Goal: Task Accomplishment & Management: Manage account settings

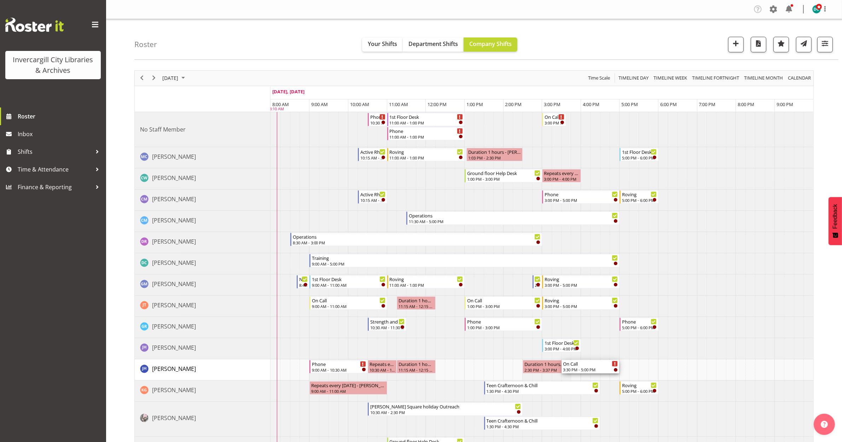
drag, startPoint x: 569, startPoint y: 369, endPoint x: 572, endPoint y: 369, distance: 3.6
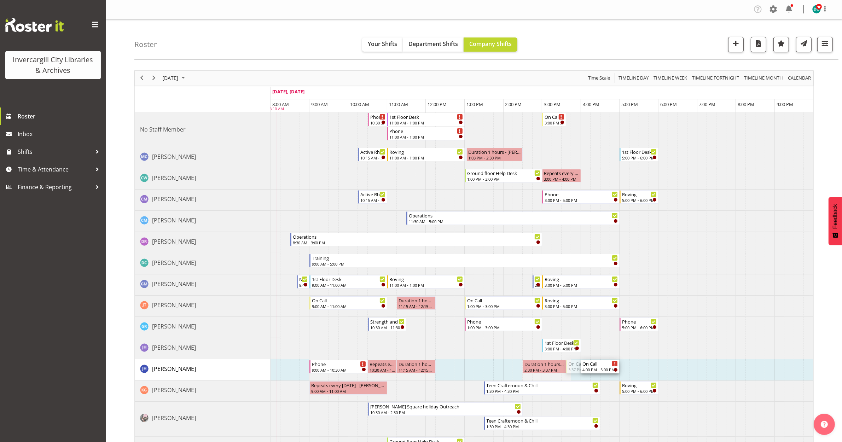
drag, startPoint x: 567, startPoint y: 366, endPoint x: 590, endPoint y: 368, distance: 23.4
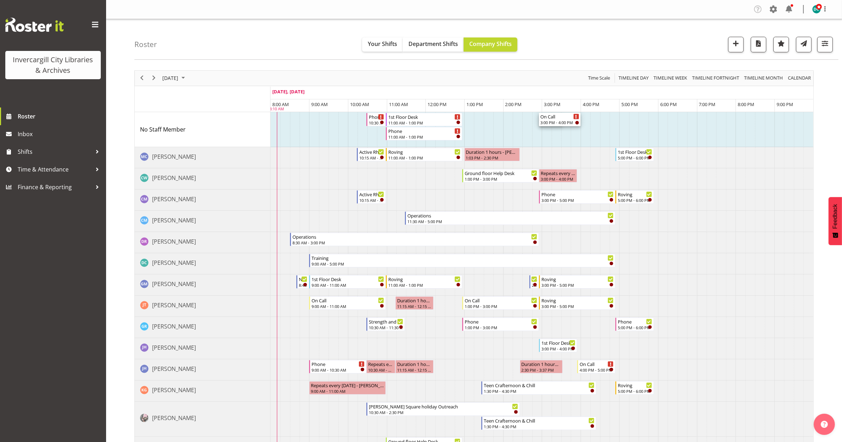
drag, startPoint x: 562, startPoint y: 121, endPoint x: 574, endPoint y: 123, distance: 12.6
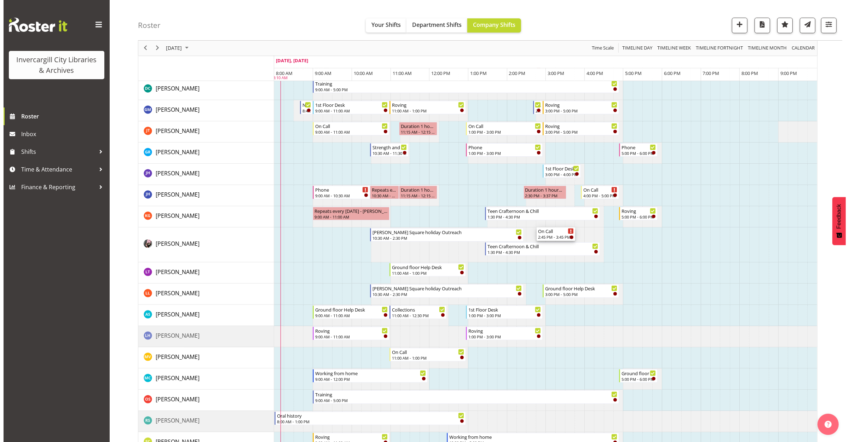
scroll to position [177, 0]
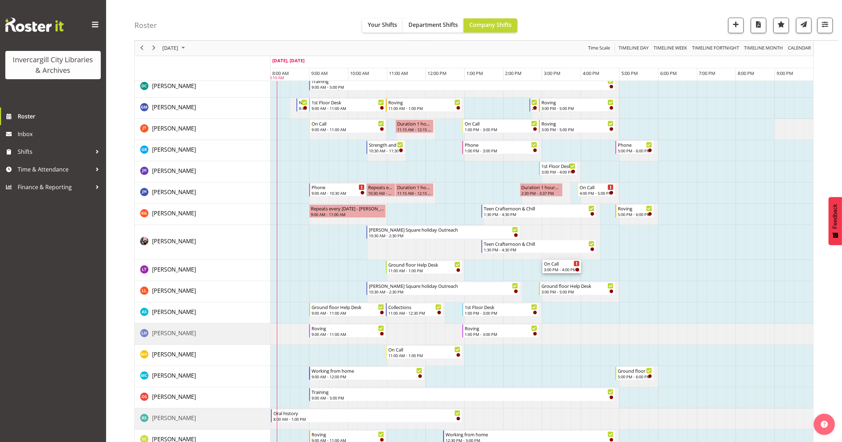
drag, startPoint x: 559, startPoint y: 120, endPoint x: 572, endPoint y: 279, distance: 160.4
click at [572, 279] on div "Phone 10:30 AM - 11:00 AM 1st Floor Desk 11:00 AM - 1:00 PM Phone 11:00 AM - 1:…" at bounding box center [542, 394] width 543 height 918
drag, startPoint x: 556, startPoint y: 269, endPoint x: 552, endPoint y: 268, distance: 4.4
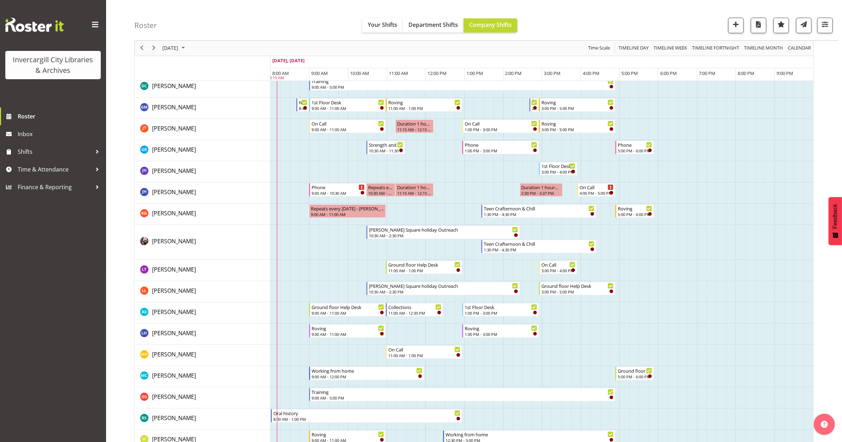
click at [574, 345] on td "Timeline Day of September 23, 2025" at bounding box center [576, 355] width 10 height 21
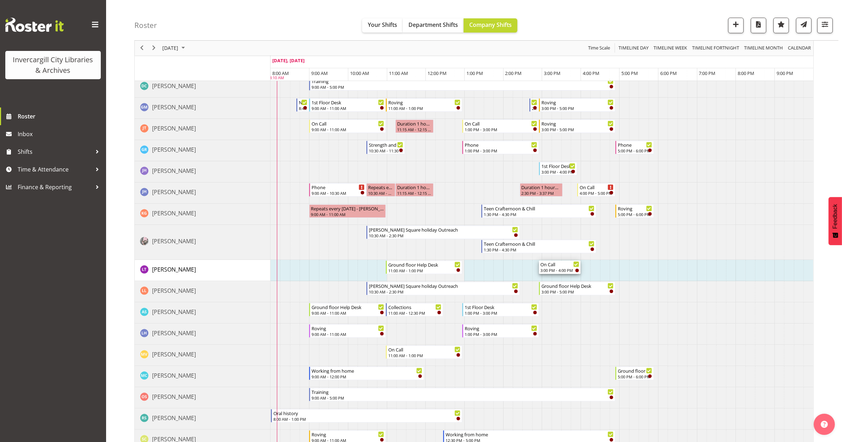
drag, startPoint x: 575, startPoint y: 266, endPoint x: 569, endPoint y: 266, distance: 6.0
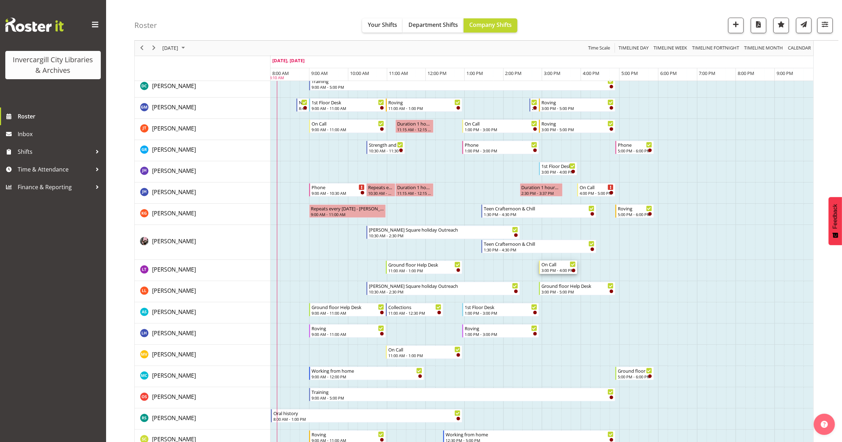
click at [553, 265] on div "On Call" at bounding box center [558, 264] width 34 height 7
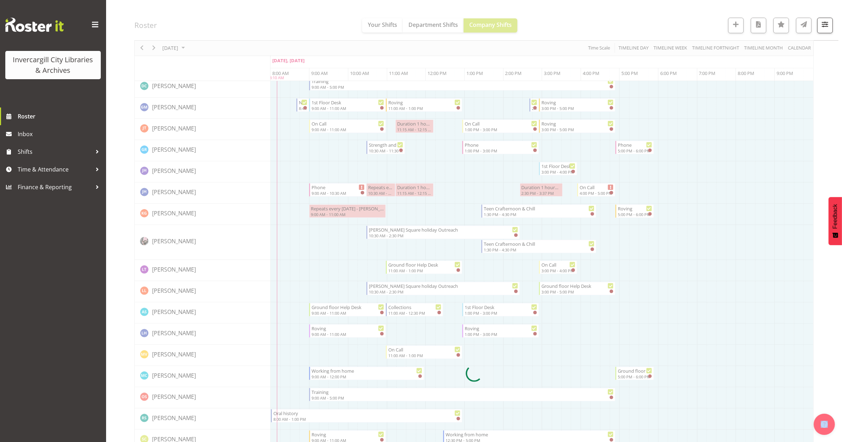
click at [553, 265] on div at bounding box center [473, 374] width 679 height 960
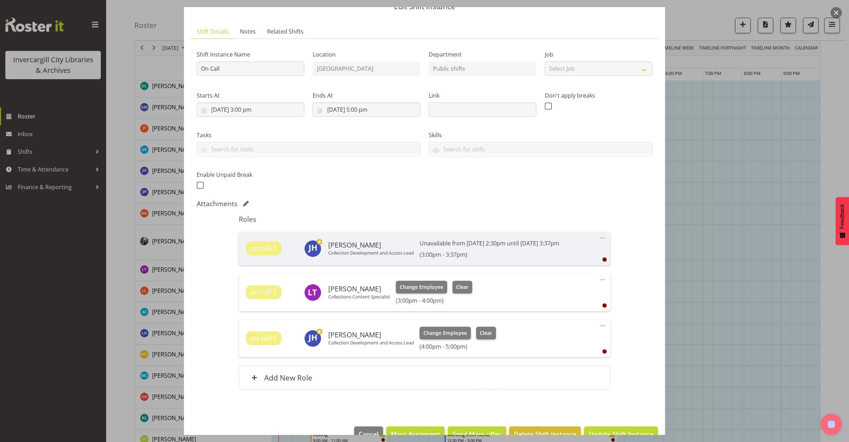
scroll to position [44, 0]
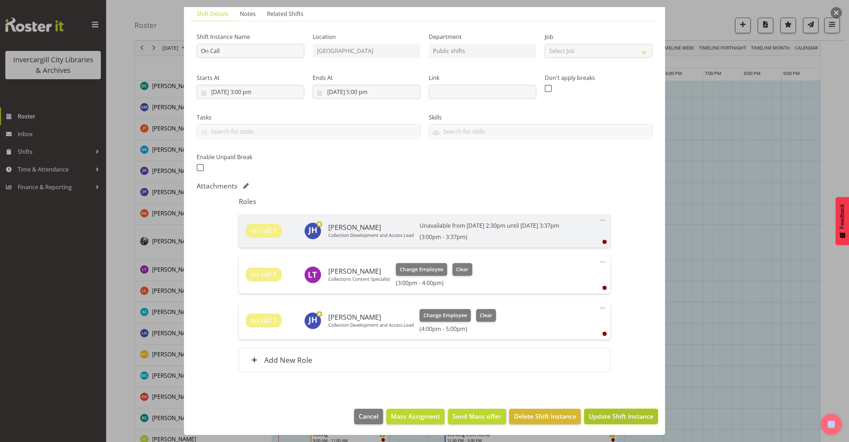
click at [602, 411] on button "Update Shift Instance" at bounding box center [621, 417] width 74 height 16
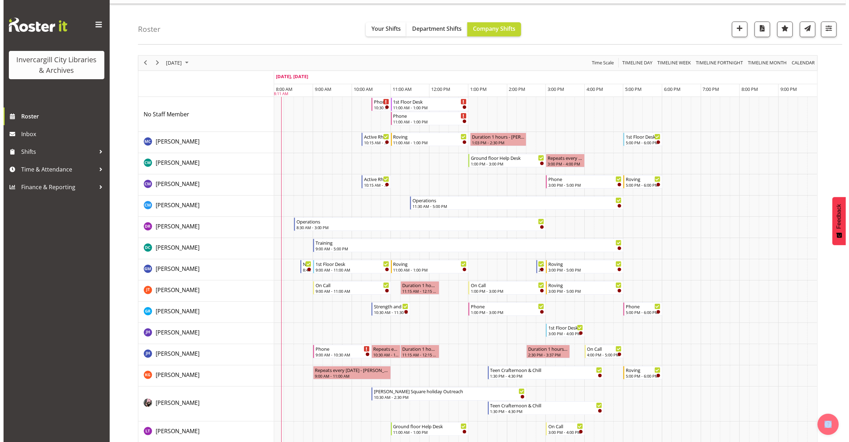
scroll to position [0, 0]
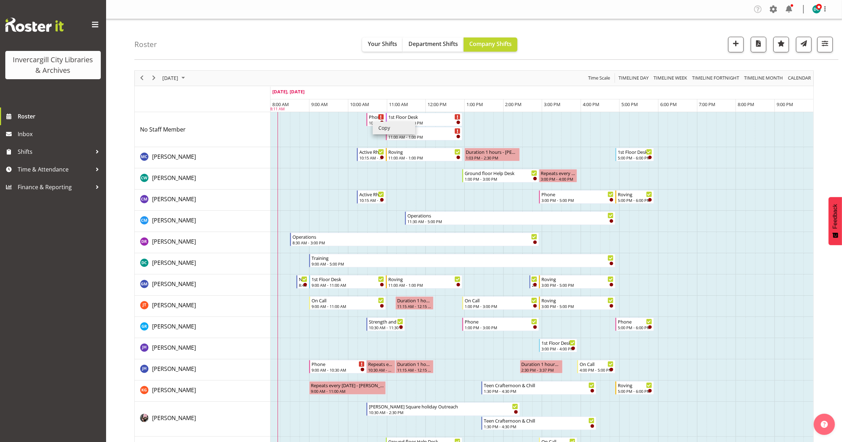
click at [324, 35] on div "Roster Your Shifts Department Shifts Company Shifts All Locations Clear Bluff L…" at bounding box center [486, 39] width 704 height 41
click at [372, 120] on div "Phone 10:30 AM - 11:00 AM" at bounding box center [376, 119] width 15 height 13
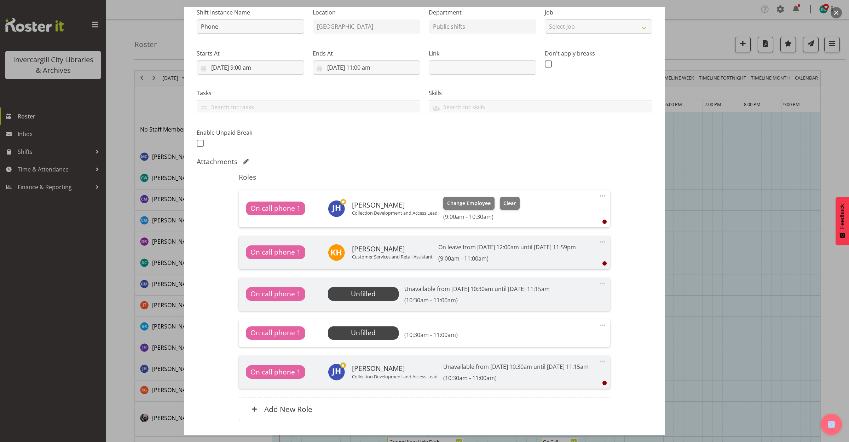
scroll to position [88, 0]
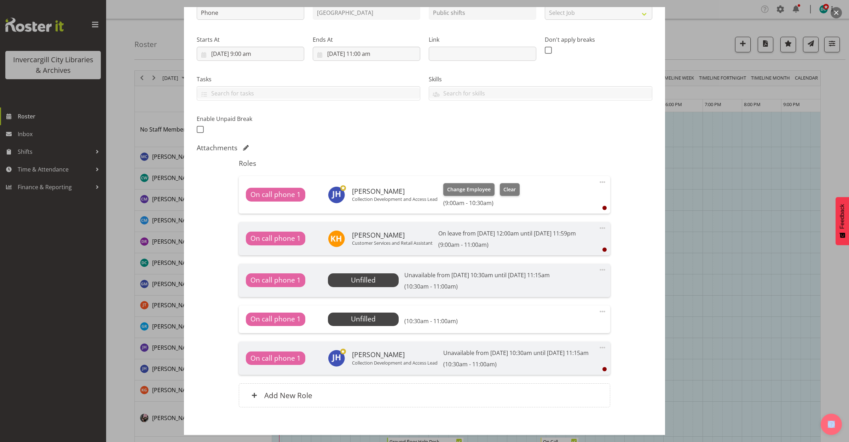
click at [598, 316] on span at bounding box center [602, 311] width 8 height 8
click at [549, 359] on link "Delete" at bounding box center [573, 352] width 68 height 13
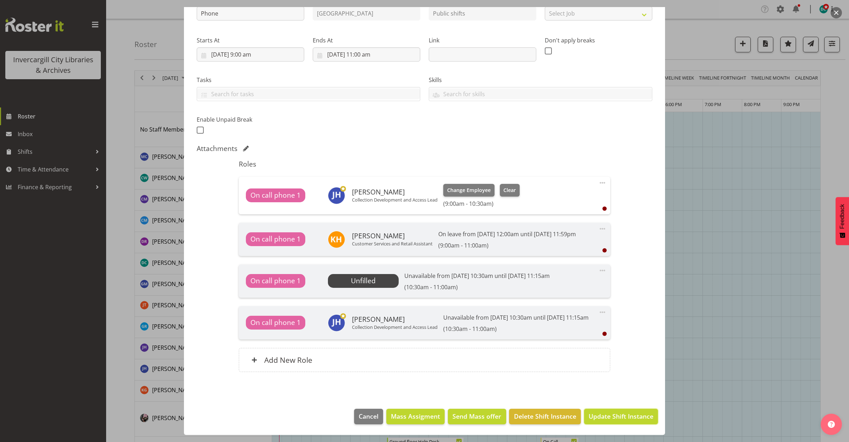
click at [598, 419] on span "Update Shift Instance" at bounding box center [621, 416] width 65 height 9
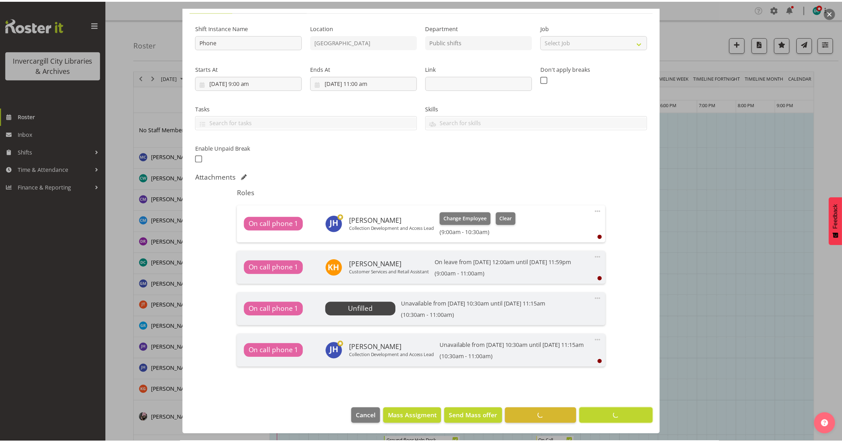
scroll to position [76, 0]
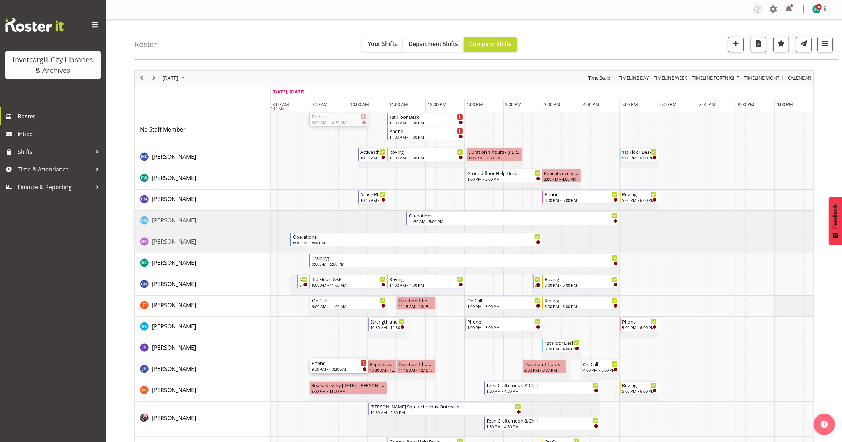
drag, startPoint x: 328, startPoint y: 119, endPoint x: 326, endPoint y: 371, distance: 252.2
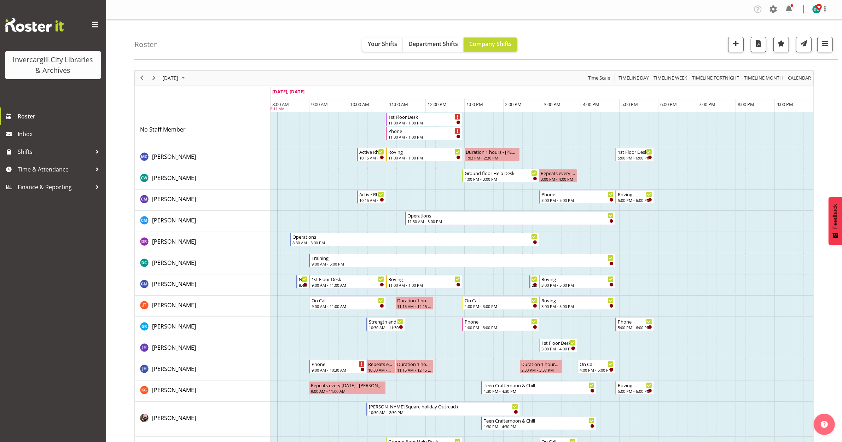
click at [428, 389] on td "Timeline Day of September 23, 2025" at bounding box center [430, 391] width 10 height 21
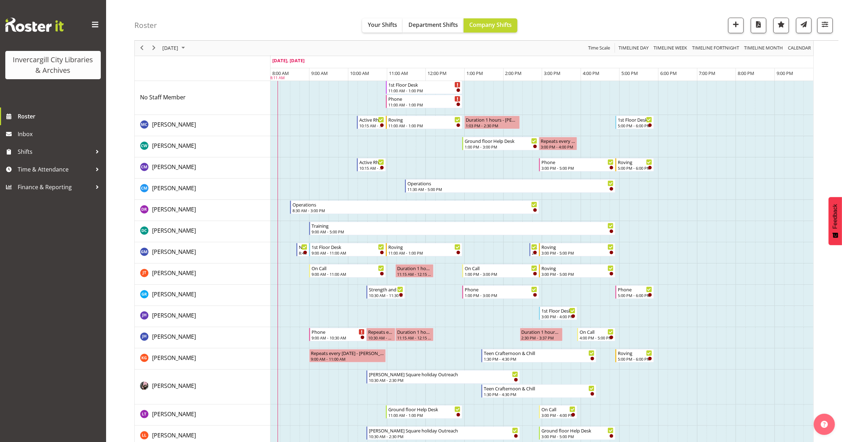
scroll to position [0, 0]
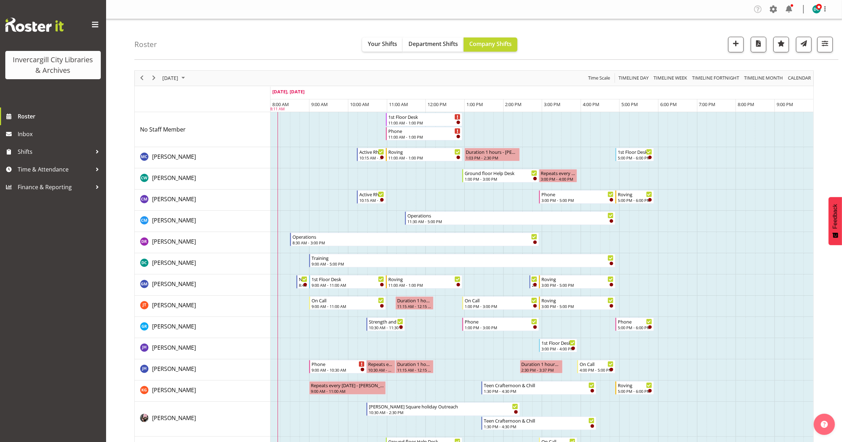
click at [91, 22] on span at bounding box center [94, 24] width 11 height 11
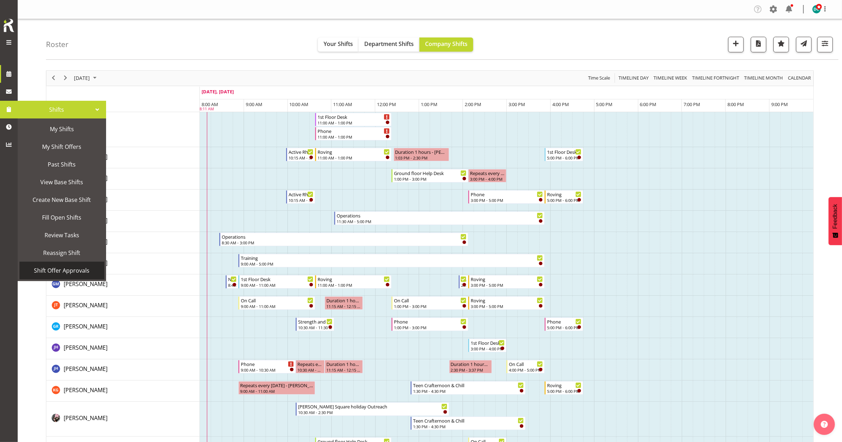
click at [64, 265] on link "Shift Offer Approvals" at bounding box center [61, 271] width 85 height 18
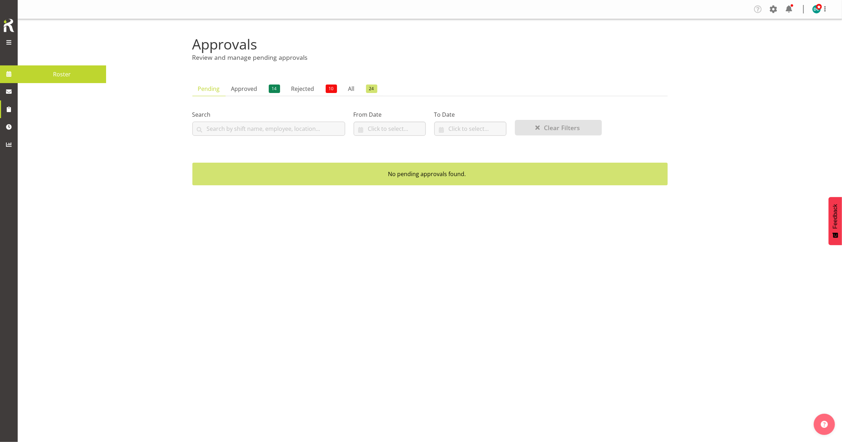
click at [7, 73] on span at bounding box center [9, 74] width 11 height 11
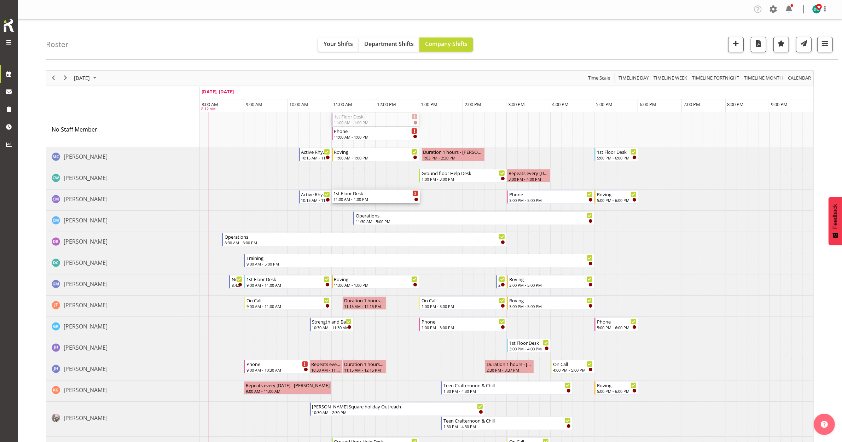
drag, startPoint x: 371, startPoint y: 118, endPoint x: 363, endPoint y: 195, distance: 78.0
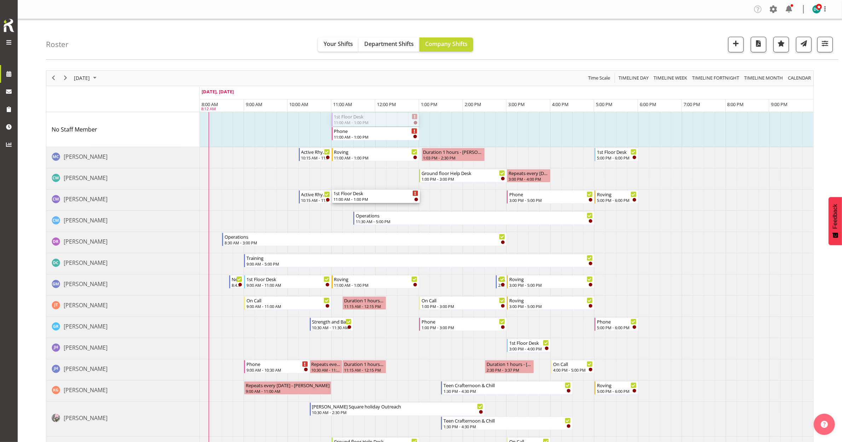
drag, startPoint x: 385, startPoint y: 117, endPoint x: 377, endPoint y: 199, distance: 82.5
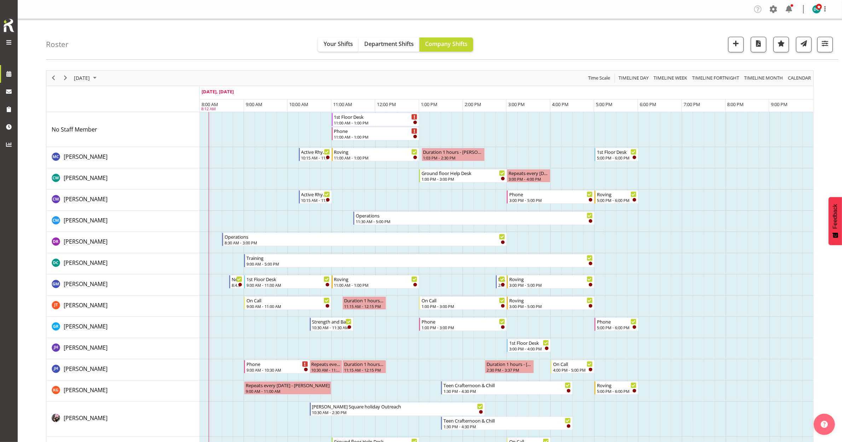
click at [377, 117] on td "Timeline Day of September 23, 2025" at bounding box center [380, 129] width 11 height 35
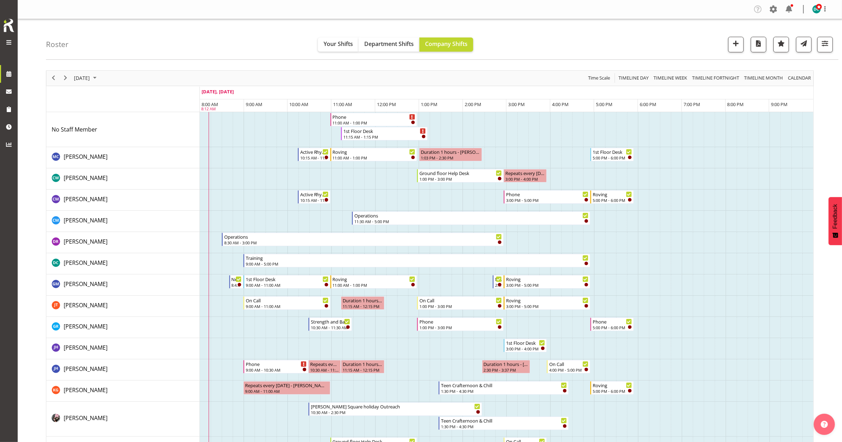
click at [377, 133] on td "Timeline Day of September 23, 2025" at bounding box center [380, 129] width 11 height 35
click at [377, 133] on div "1st Floor Desk" at bounding box center [395, 130] width 83 height 7
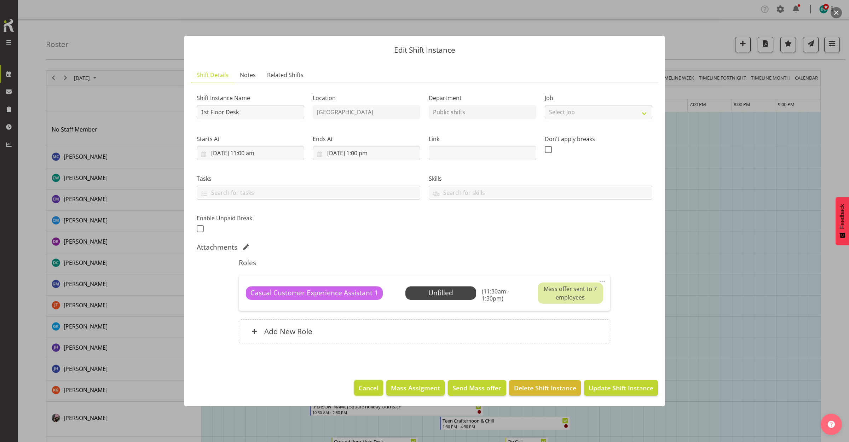
click at [373, 381] on button "Cancel" at bounding box center [368, 388] width 29 height 16
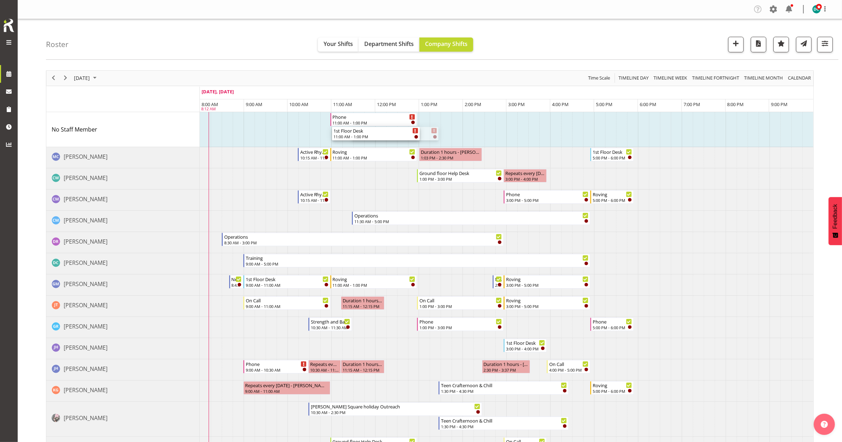
drag, startPoint x: 372, startPoint y: 130, endPoint x: 341, endPoint y: 140, distance: 33.3
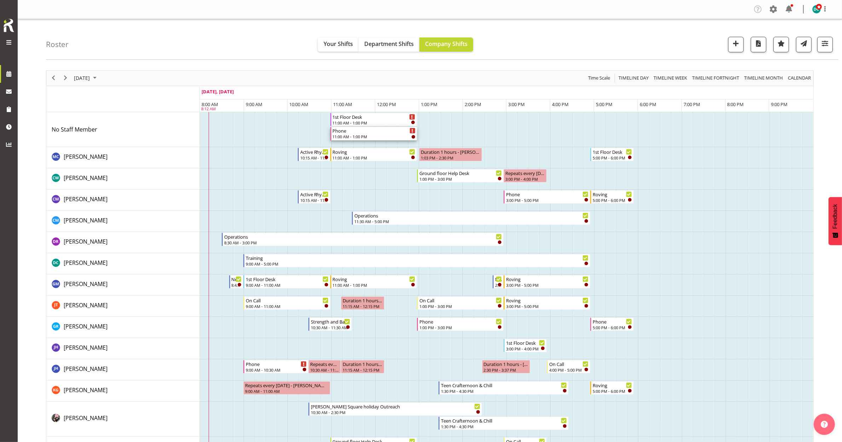
click at [355, 137] on div "11:00 AM - 1:00 PM" at bounding box center [374, 137] width 83 height 6
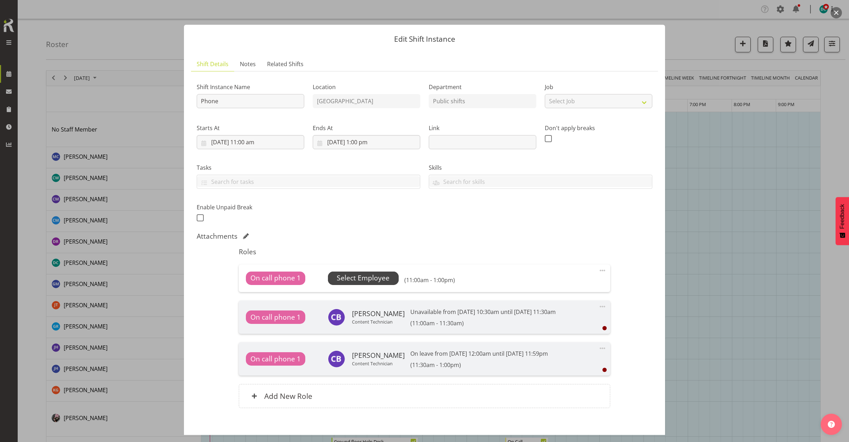
click at [379, 278] on span "Select Employee" at bounding box center [363, 278] width 53 height 10
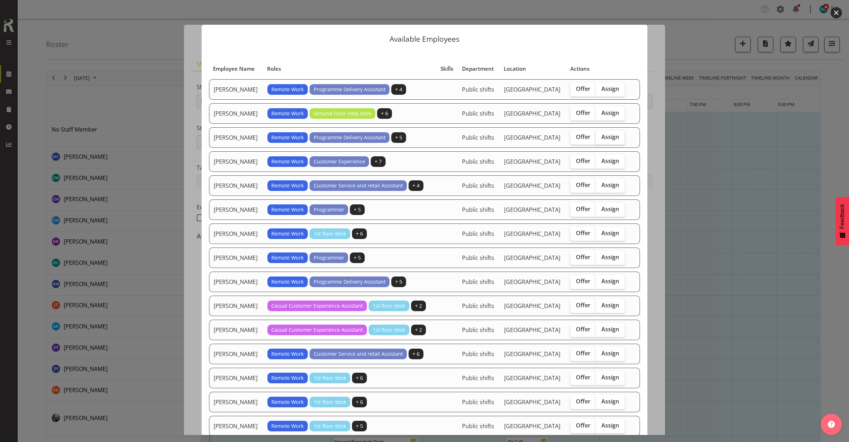
click at [604, 140] on span "Assign" at bounding box center [610, 136] width 18 height 7
click at [600, 139] on input "Assign" at bounding box center [598, 137] width 5 height 5
checkbox input "true"
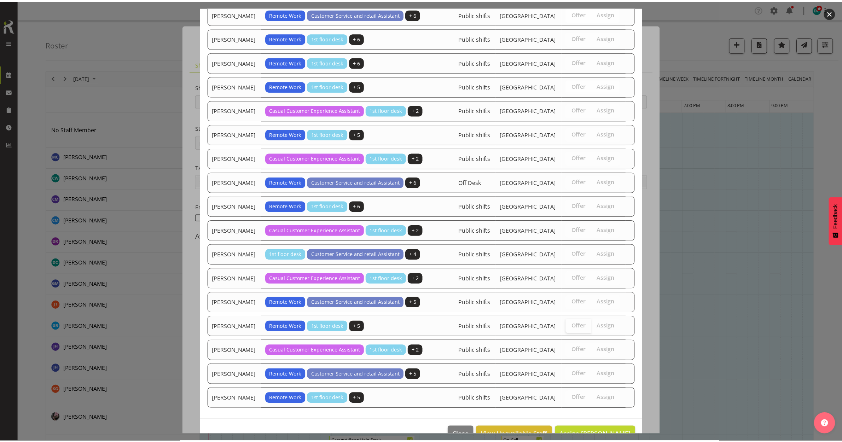
scroll to position [442, 0]
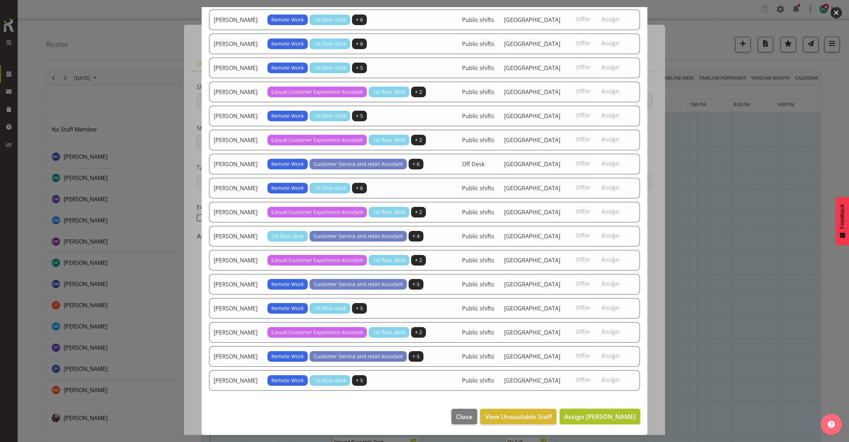
click at [578, 419] on span "Assign Chamique Mamolo" at bounding box center [599, 416] width 71 height 8
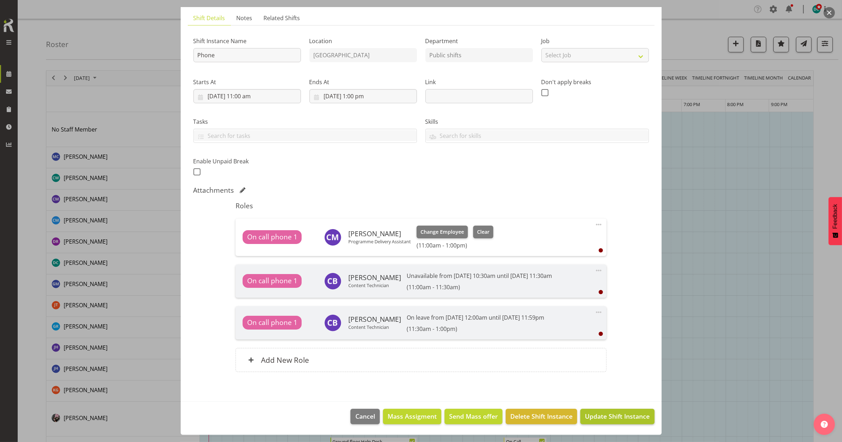
scroll to position [88, 0]
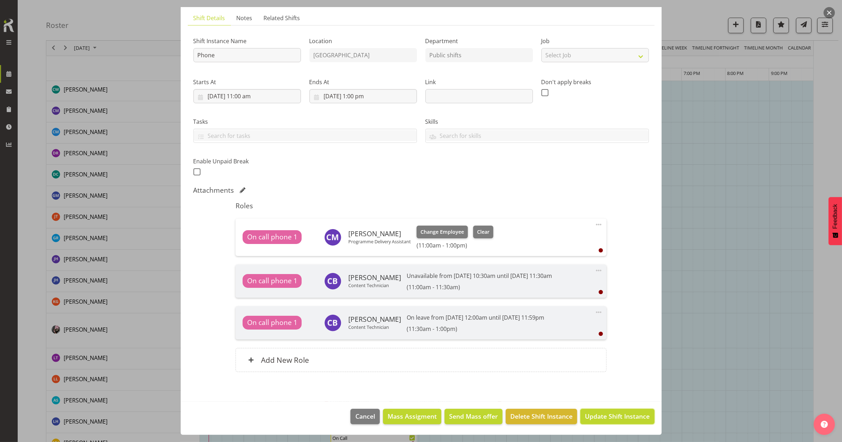
click at [595, 412] on button "Update Shift Instance" at bounding box center [617, 417] width 74 height 16
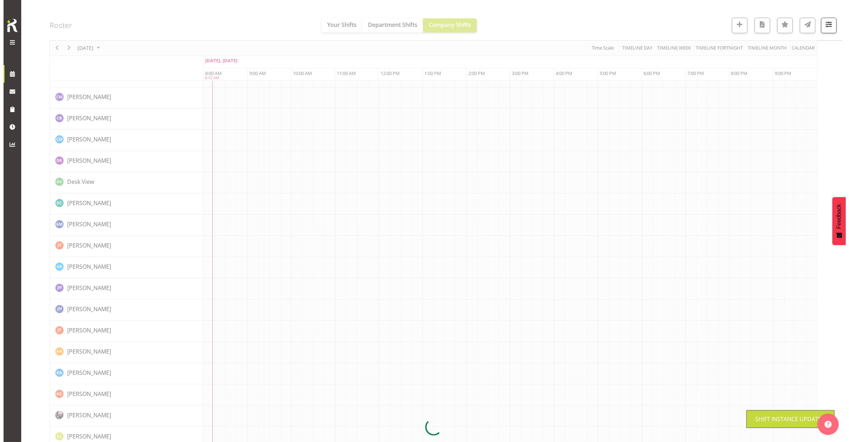
scroll to position [0, 0]
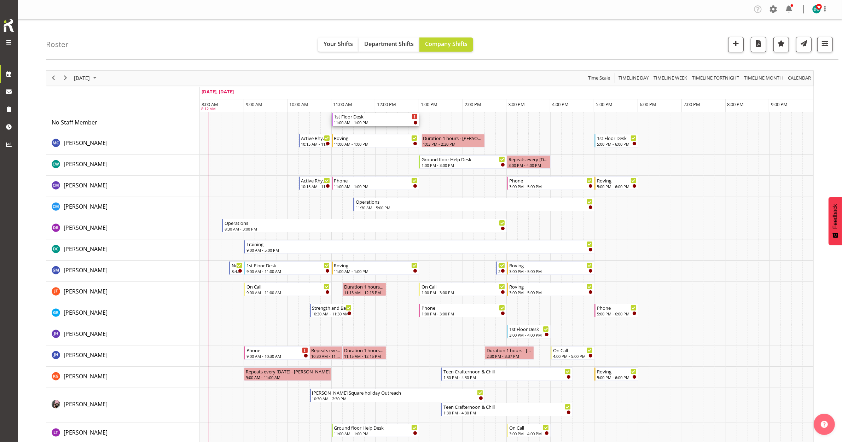
click at [370, 120] on div "11:00 AM - 1:00 PM" at bounding box center [376, 123] width 84 height 6
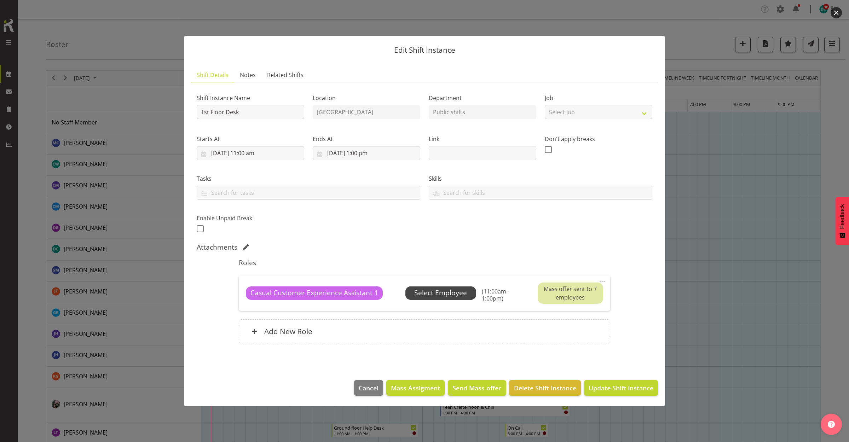
click at [441, 296] on span "Select Employee" at bounding box center [440, 293] width 53 height 10
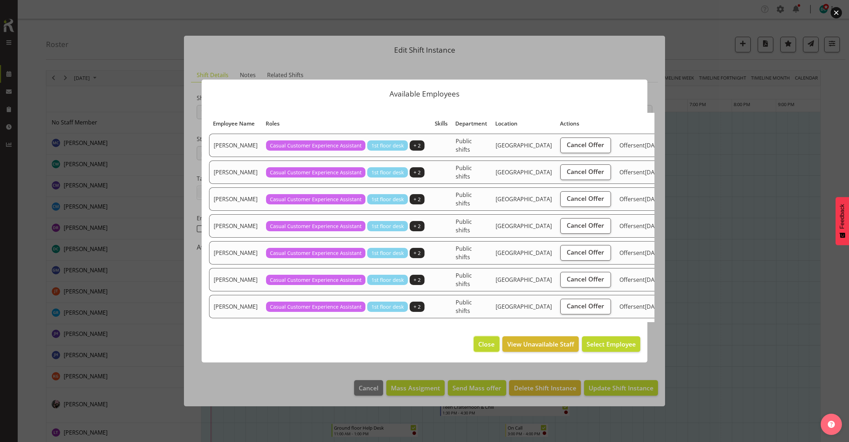
click at [488, 348] on span "Close" at bounding box center [486, 344] width 16 height 9
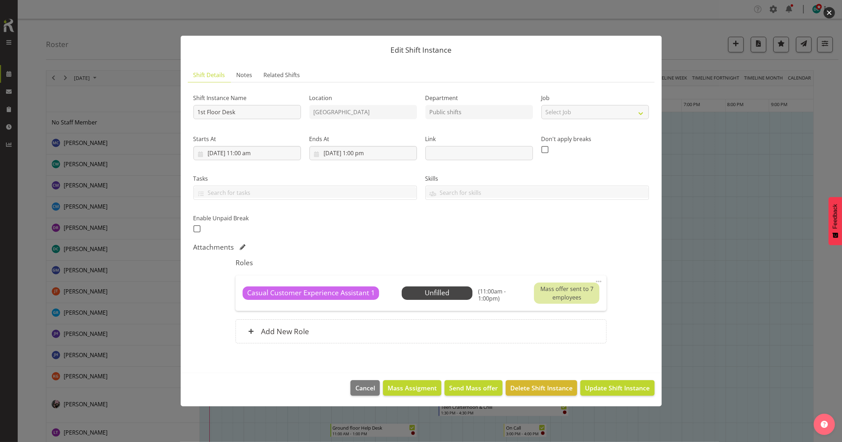
click at [598, 283] on span at bounding box center [599, 281] width 8 height 8
click at [578, 319] on link "Delete" at bounding box center [569, 322] width 68 height 13
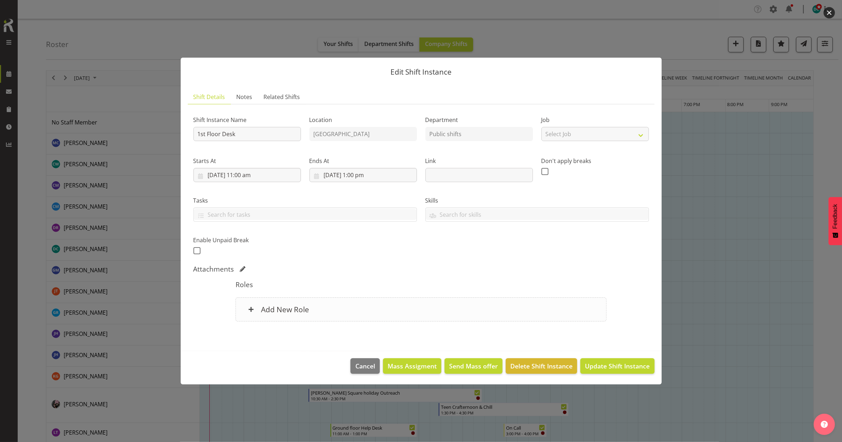
click at [388, 321] on div "Add New Role" at bounding box center [421, 309] width 371 height 24
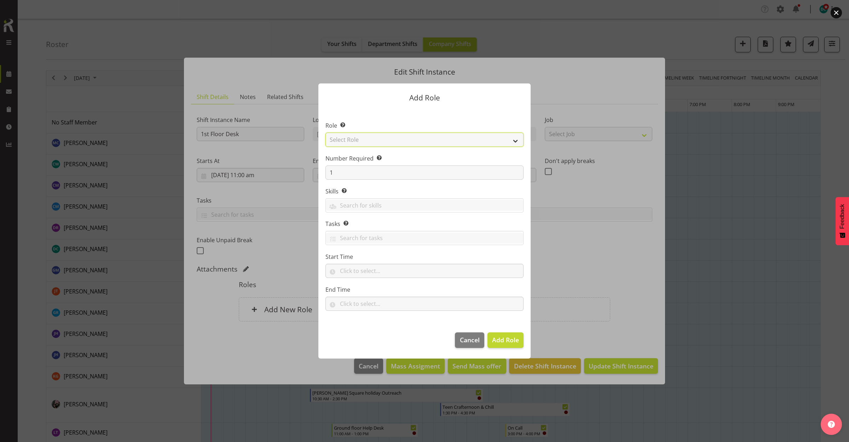
click at [369, 139] on select "Select Role 1st floor desk AQ operator Business Support Team member Casual Cust…" at bounding box center [424, 140] width 198 height 14
click at [325, 133] on select "Select Role 1st floor desk AQ operator Business Support Team member Casual Cust…" at bounding box center [424, 140] width 198 height 14
click at [423, 141] on select "1st floor desk AQ operator Business Support Team member Casual Customer Experie…" at bounding box center [424, 140] width 198 height 14
select select "1548"
click at [325, 133] on select "1st floor desk AQ operator Business Support Team member Casual Customer Experie…" at bounding box center [424, 140] width 198 height 14
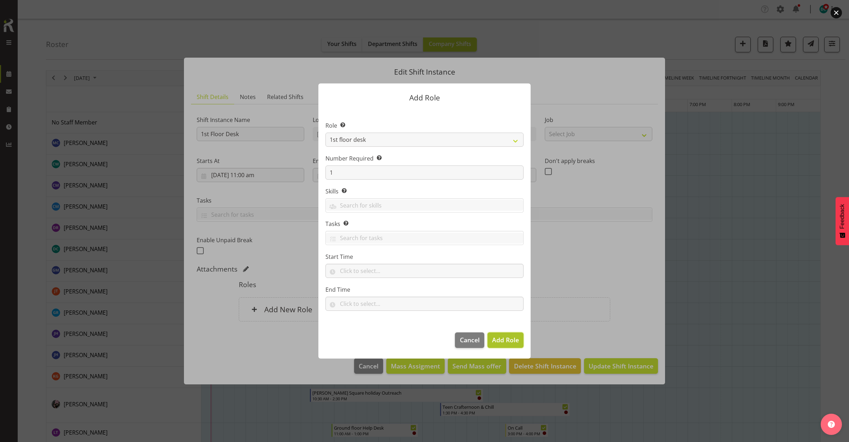
click at [506, 344] on span "Add Role" at bounding box center [505, 340] width 27 height 8
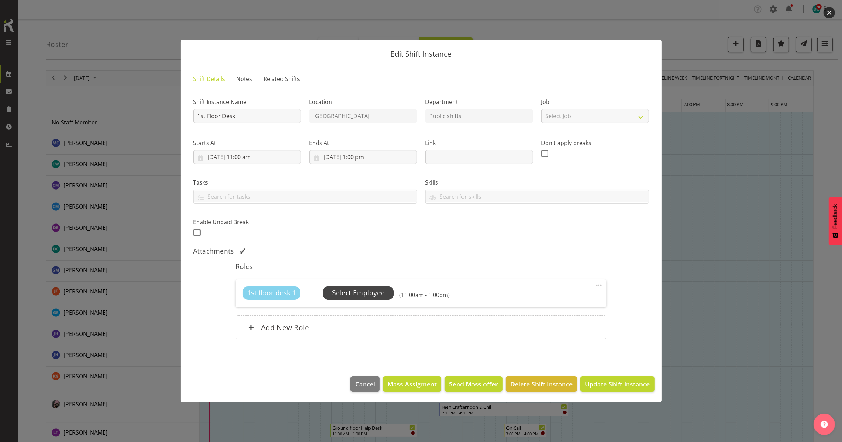
click at [349, 292] on span "Select Employee" at bounding box center [358, 293] width 53 height 10
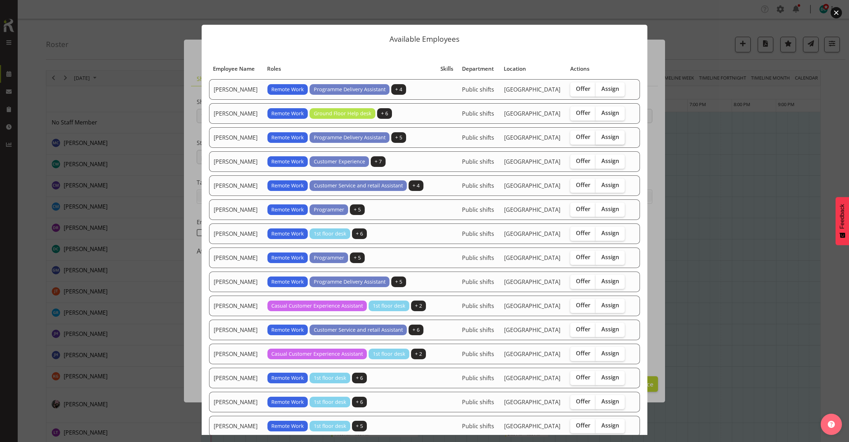
click at [604, 140] on span "Assign" at bounding box center [610, 136] width 18 height 7
click at [600, 139] on input "Assign" at bounding box center [598, 137] width 5 height 5
checkbox input "true"
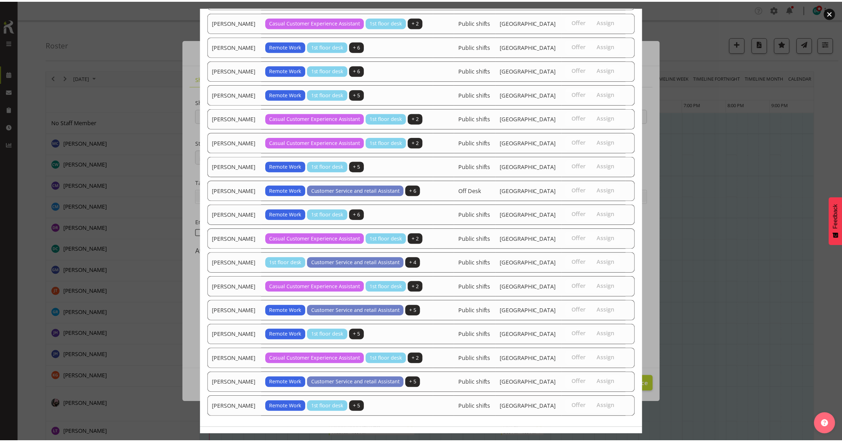
scroll to position [442, 0]
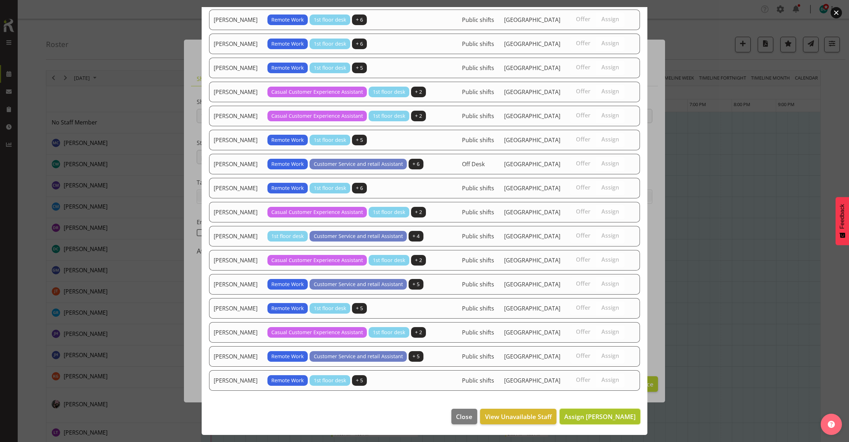
click at [575, 419] on span "Assign Chamique Mamolo" at bounding box center [599, 416] width 71 height 8
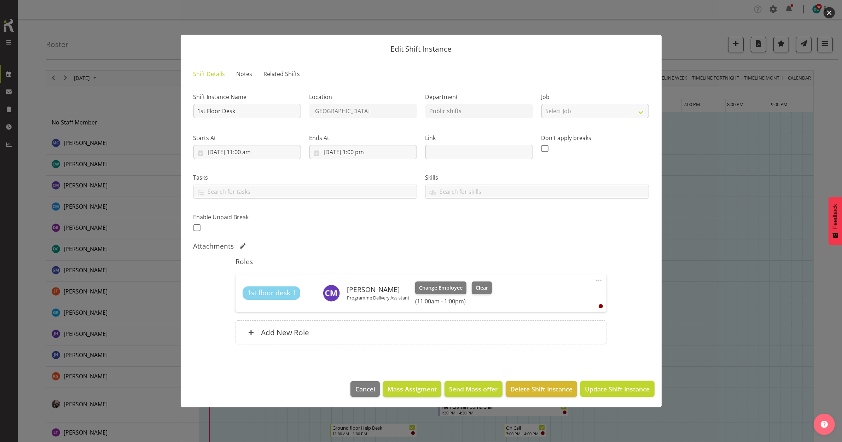
click at [608, 387] on span "Update Shift Instance" at bounding box center [617, 388] width 65 height 9
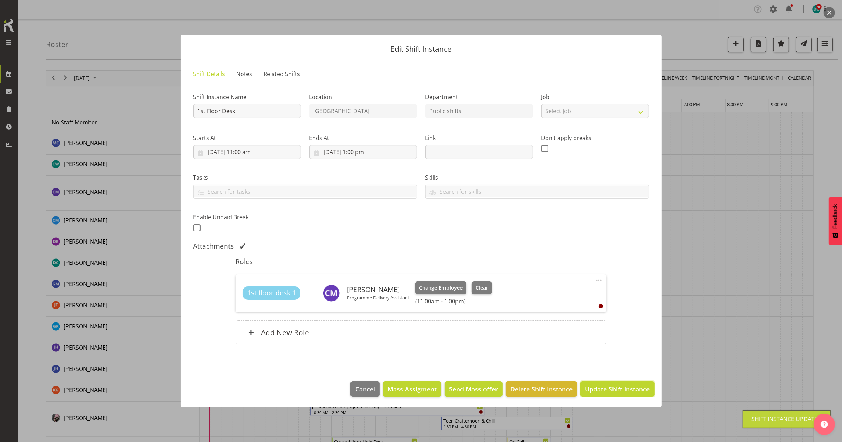
click at [621, 393] on span "Update Shift Instance" at bounding box center [617, 388] width 65 height 9
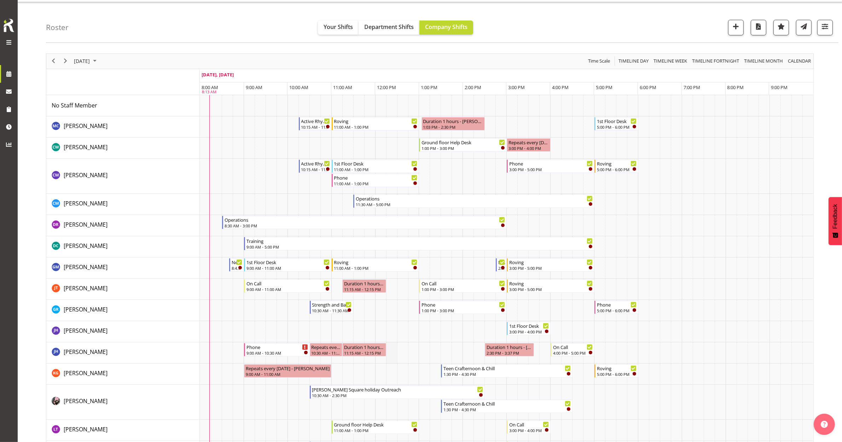
scroll to position [0, 0]
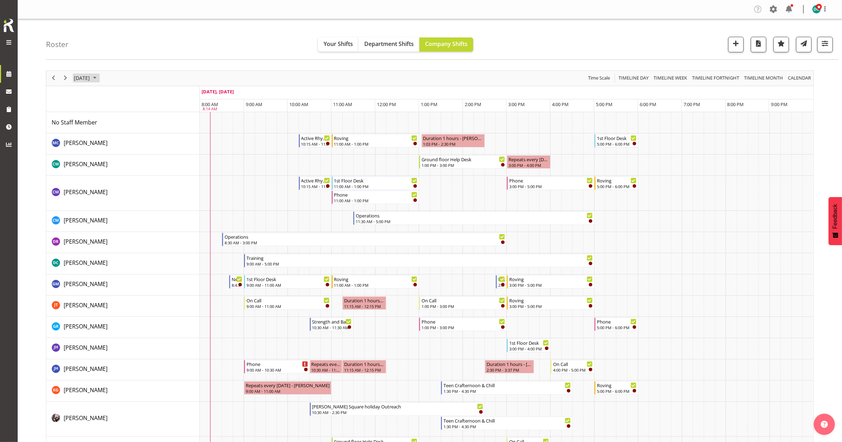
click at [76, 76] on span "[DATE]" at bounding box center [81, 78] width 17 height 9
click at [124, 158] on span "25" at bounding box center [126, 156] width 11 height 11
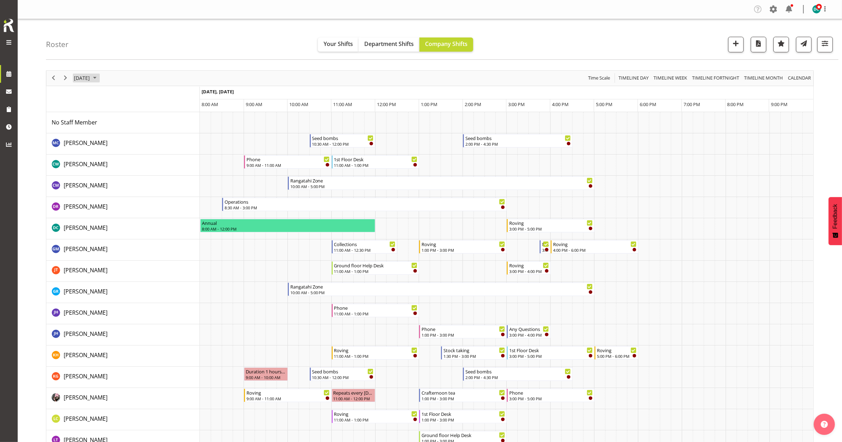
click at [80, 76] on span "September 25, 2025" at bounding box center [81, 78] width 17 height 9
click at [105, 153] on span "23" at bounding box center [104, 156] width 11 height 11
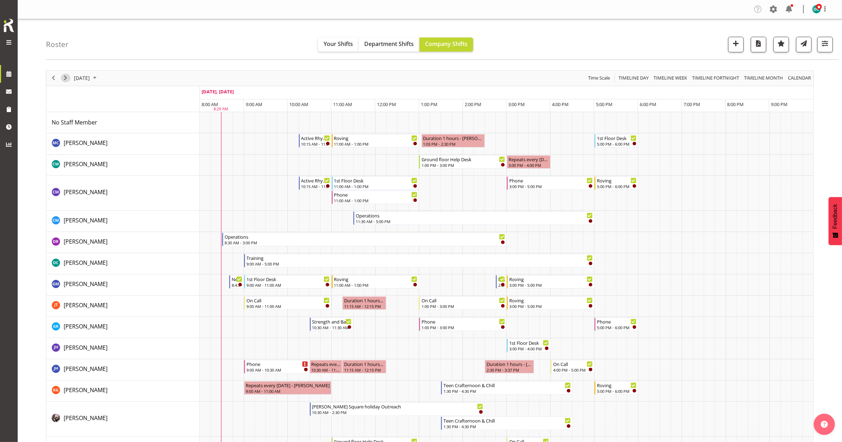
click at [65, 76] on span "Next" at bounding box center [65, 78] width 8 height 9
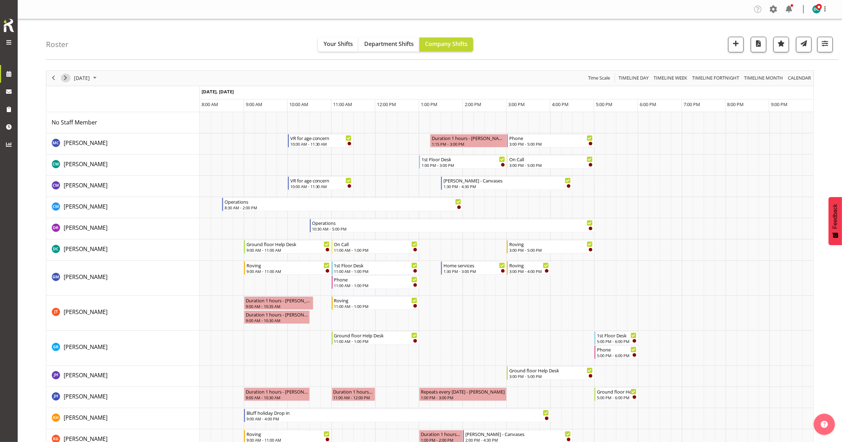
click at [64, 80] on span "Next" at bounding box center [65, 78] width 8 height 9
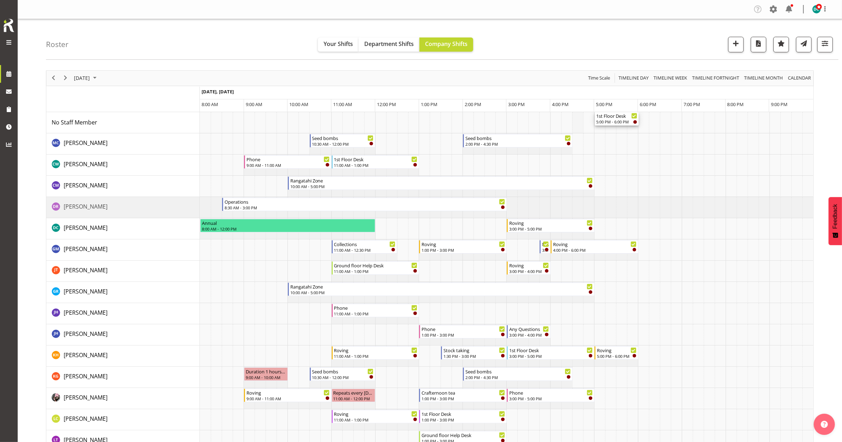
drag, startPoint x: 621, startPoint y: 303, endPoint x: 579, endPoint y: 126, distance: 182.0
drag, startPoint x: 606, startPoint y: 128, endPoint x: 575, endPoint y: 126, distance: 30.5
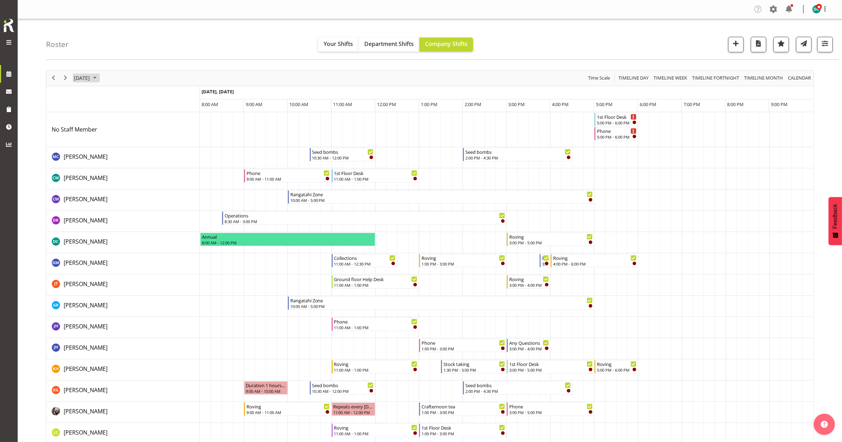
click at [91, 79] on span "September 25, 2025" at bounding box center [81, 78] width 17 height 9
click at [139, 181] on button "[DATE]" at bounding box center [143, 183] width 24 height 10
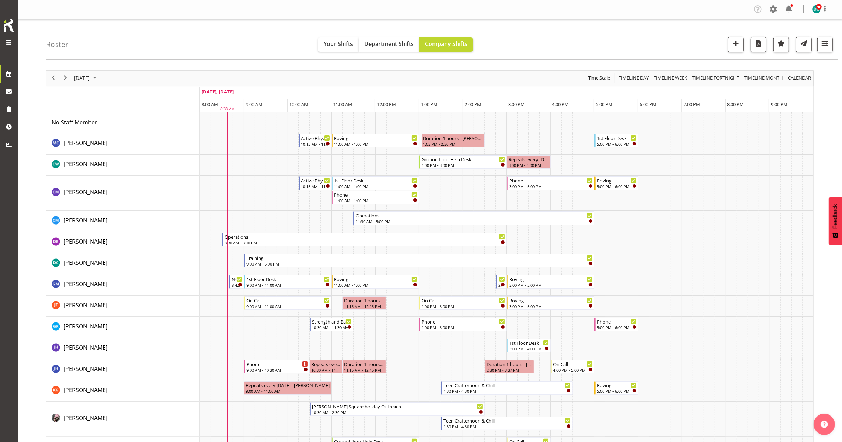
click at [18, 73] on link "Roster" at bounding box center [62, 74] width 88 height 18
click at [88, 76] on span "[DATE]" at bounding box center [81, 78] width 17 height 9
click at [139, 158] on span "26" at bounding box center [138, 156] width 11 height 11
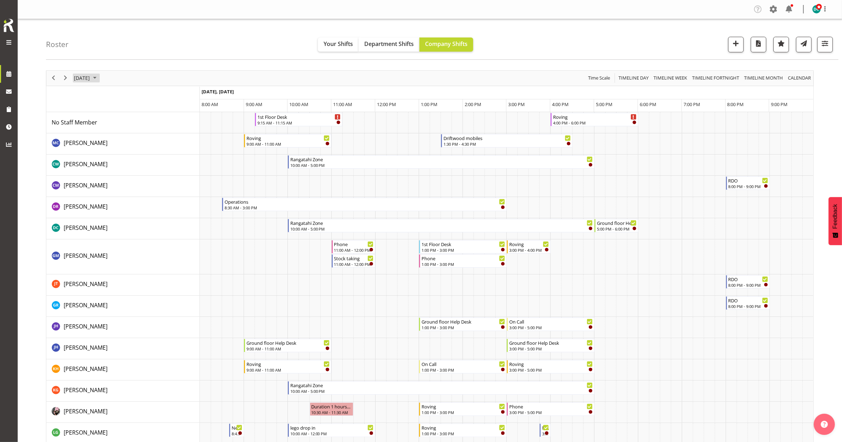
click at [91, 80] on span "September 26, 2025" at bounding box center [81, 78] width 17 height 9
click at [82, 167] on span "28" at bounding box center [81, 168] width 11 height 11
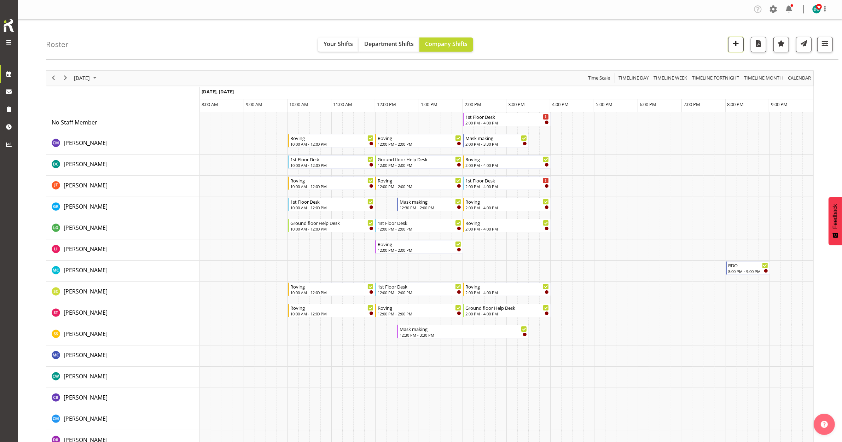
click at [738, 42] on span "button" at bounding box center [735, 43] width 9 height 9
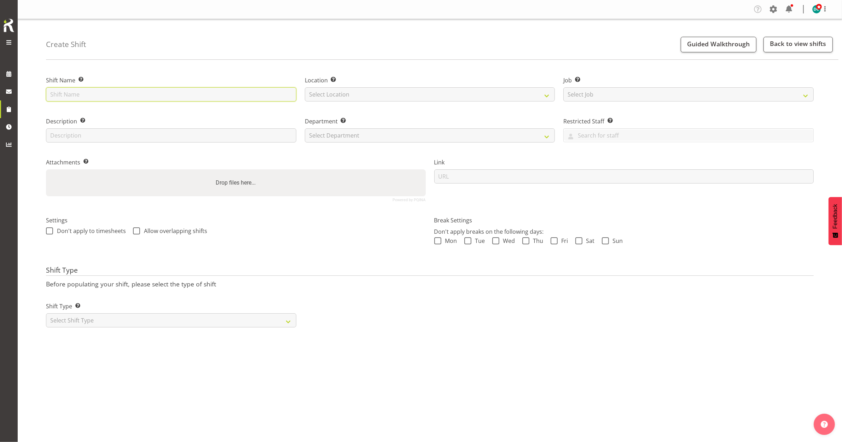
click at [134, 102] on input "text" at bounding box center [171, 94] width 250 height 14
type input "VR booking"
click at [333, 98] on select "Select Location [GEOGRAPHIC_DATA] [GEOGRAPHIC_DATA]" at bounding box center [430, 94] width 250 height 14
select select "1276"
click at [305, 87] on select "Select Location [GEOGRAPHIC_DATA] [GEOGRAPHIC_DATA]" at bounding box center [430, 94] width 250 height 14
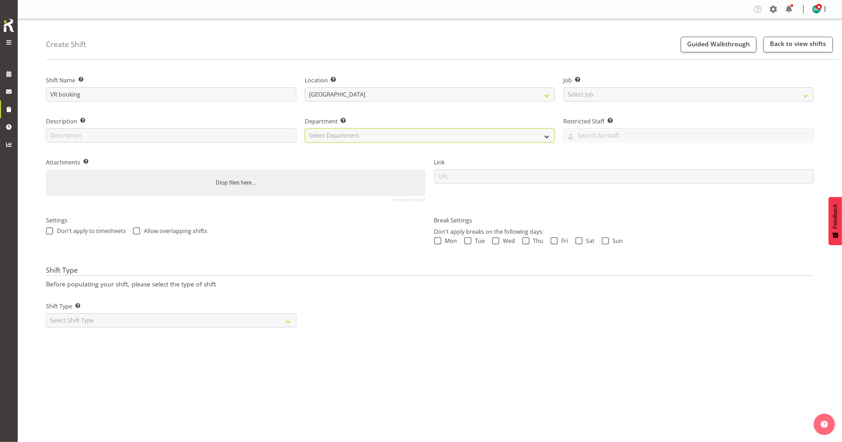
click at [328, 133] on select "Select Department Off Desk Public shifts" at bounding box center [430, 135] width 250 height 14
select select "921"
click at [305, 128] on select "Select Department Off Desk Public shifts" at bounding box center [430, 135] width 250 height 14
drag, startPoint x: 51, startPoint y: 233, endPoint x: 123, endPoint y: 223, distance: 72.1
click at [51, 233] on span at bounding box center [49, 230] width 7 height 7
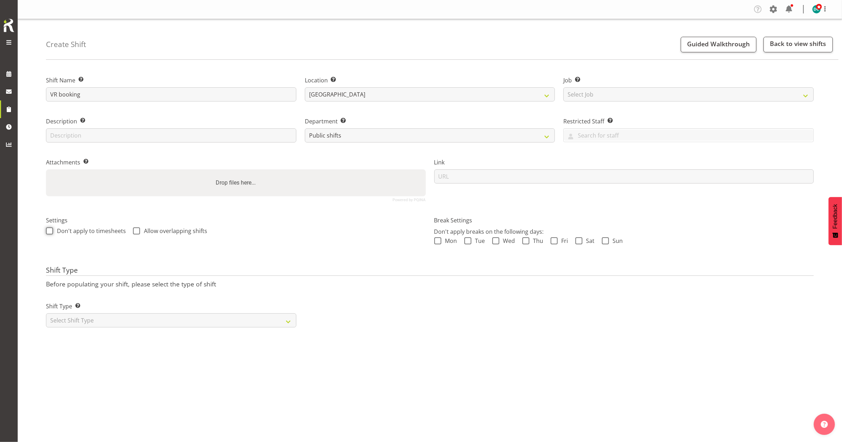
click at [51, 233] on input "Don't apply to timesheets" at bounding box center [48, 230] width 5 height 5
checkbox input "true"
click at [131, 230] on div "Don't apply to timesheets Allow overlapping shifts" at bounding box center [236, 231] width 380 height 9
drag, startPoint x: 135, startPoint y: 231, endPoint x: 131, endPoint y: 282, distance: 51.5
click at [135, 231] on span at bounding box center [136, 230] width 7 height 7
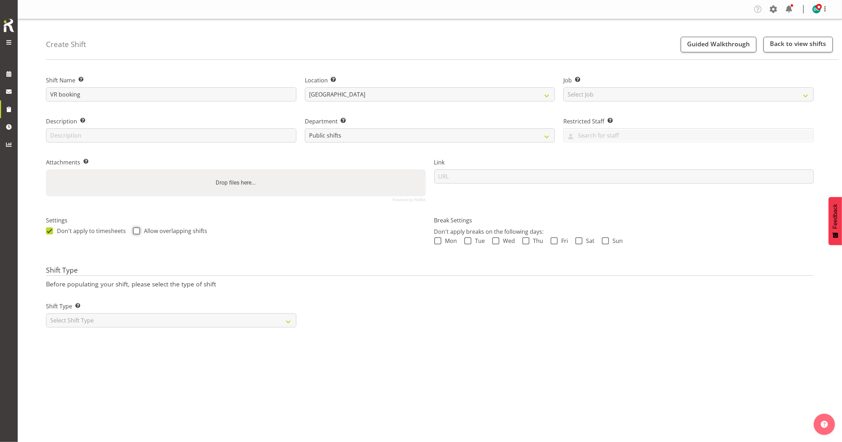
click at [135, 231] on input "Allow overlapping shifts" at bounding box center [135, 230] width 5 height 5
checkbox input "true"
click at [135, 322] on select "Select Shift Type One Off Shift Recurring Shift Rotating Shift" at bounding box center [171, 320] width 250 height 14
click at [46, 314] on select "Select Shift Type One Off Shift Recurring Shift Rotating Shift" at bounding box center [171, 320] width 250 height 14
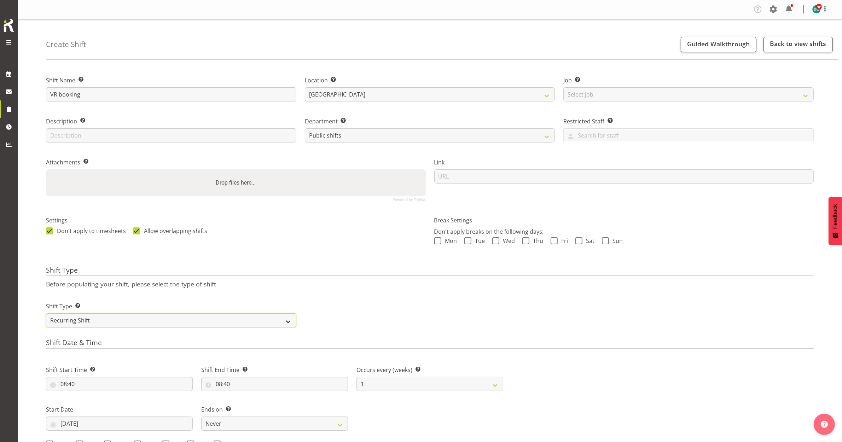
click at [91, 316] on select "One Off Shift Recurring Shift Rotating Shift" at bounding box center [171, 320] width 250 height 14
select select "one_off"
click at [46, 314] on select "One Off Shift Recurring Shift Rotating Shift" at bounding box center [171, 320] width 250 height 14
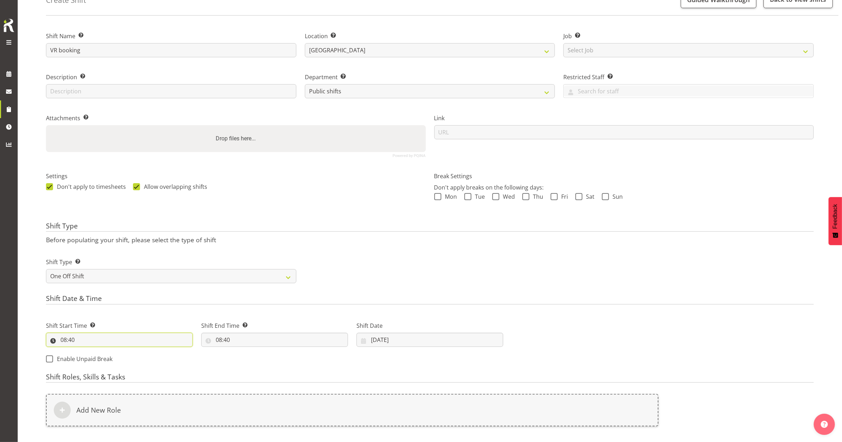
click at [65, 340] on input "08:40" at bounding box center [119, 340] width 147 height 14
drag, startPoint x: 65, startPoint y: 340, endPoint x: 90, endPoint y: 359, distance: 31.1
click at [90, 359] on select "00 01 02 03 04 05 06 07 08 09 10 11 12 13 14 15 16 17 18 19 20 21 22 23" at bounding box center [94, 358] width 16 height 14
select select "13"
type input "13:40"
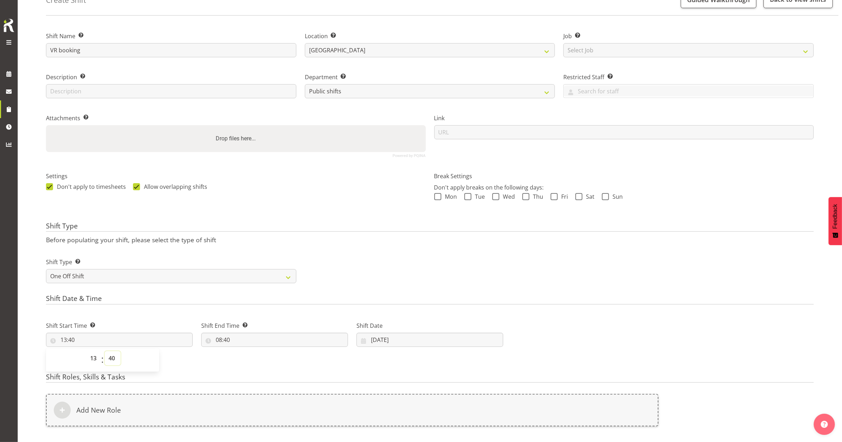
click at [112, 358] on select "00 01 02 03 04 05 06 07 08 09 10 11 12 13 14 15 16 17 18 19 20 21 22 23 24 25 2…" at bounding box center [113, 358] width 16 height 14
select select "0"
type input "13:00"
click at [220, 338] on input "08:40" at bounding box center [274, 340] width 147 height 14
click at [218, 340] on input "08:40" at bounding box center [274, 340] width 147 height 14
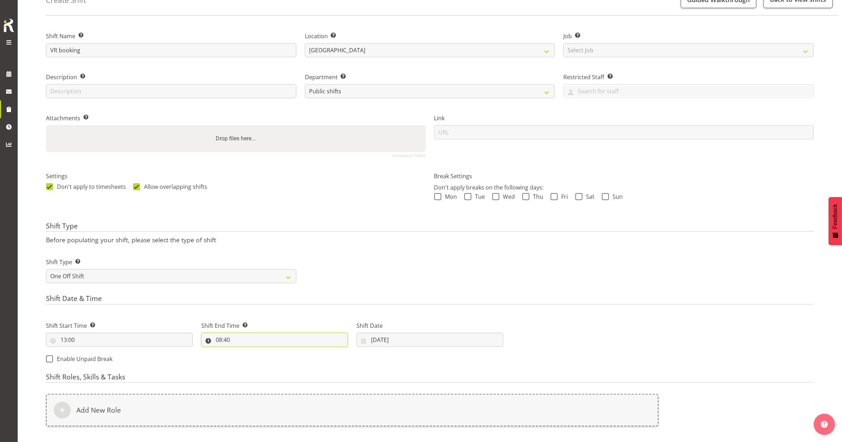
click at [220, 342] on input "08:40" at bounding box center [274, 340] width 147 height 14
click at [247, 359] on select "00 01 02 03 04 05 06 07 08 09 10 11 12 13 14 15 16 17 18 19 20 21 22 23" at bounding box center [250, 358] width 16 height 14
select select "15"
type input "15:40"
click at [268, 358] on select "00 01 02 03 04 05 06 07 08 09 10 11 12 13 14 15 16 17 18 19 20 21 22 23 24 25 2…" at bounding box center [268, 358] width 16 height 14
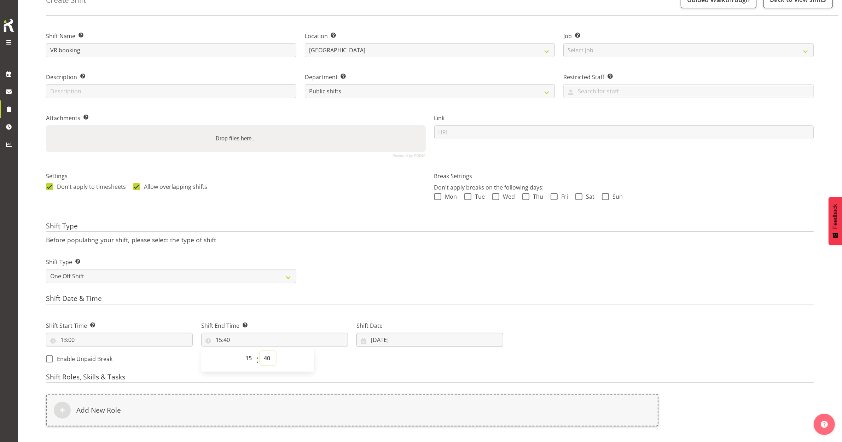
select select "0"
type input "15:00"
click at [380, 342] on input "23/09/2025" at bounding box center [430, 340] width 147 height 14
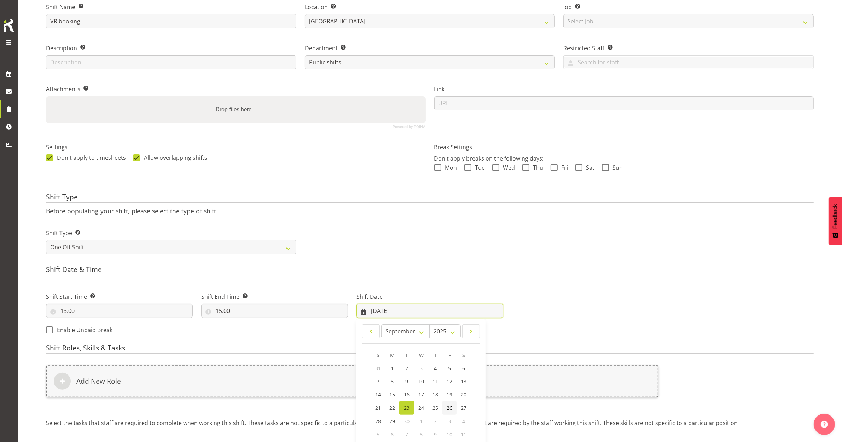
scroll to position [88, 0]
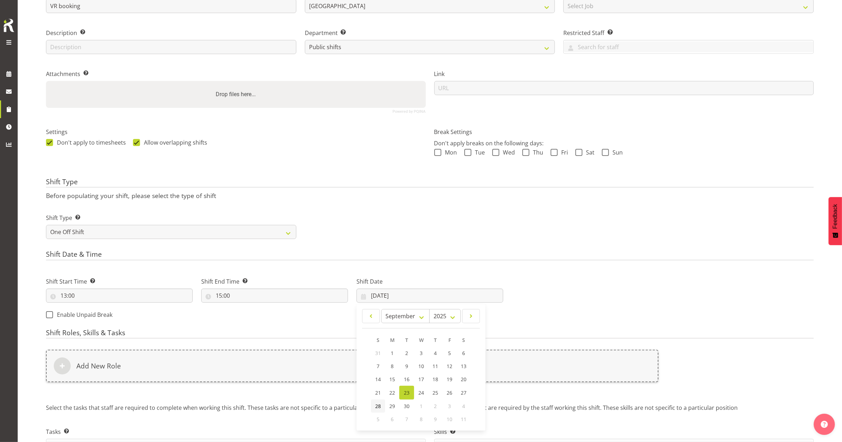
click at [380, 404] on span "28" at bounding box center [378, 406] width 6 height 7
type input "28/09/2025"
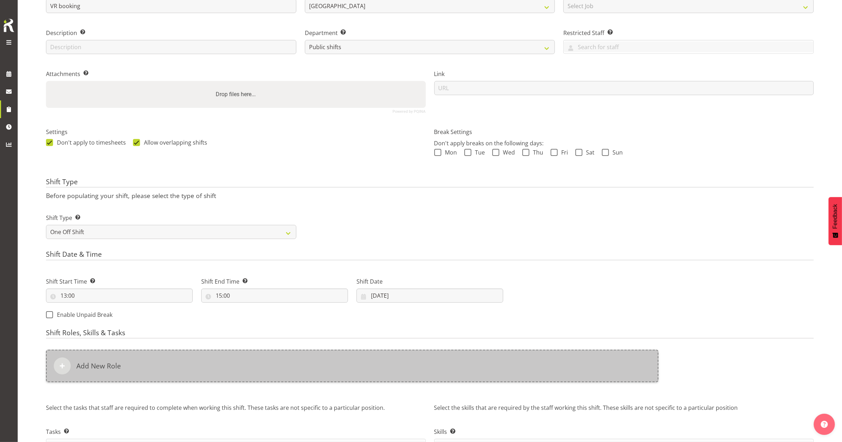
click at [219, 357] on div "Add New Role" at bounding box center [352, 366] width 613 height 33
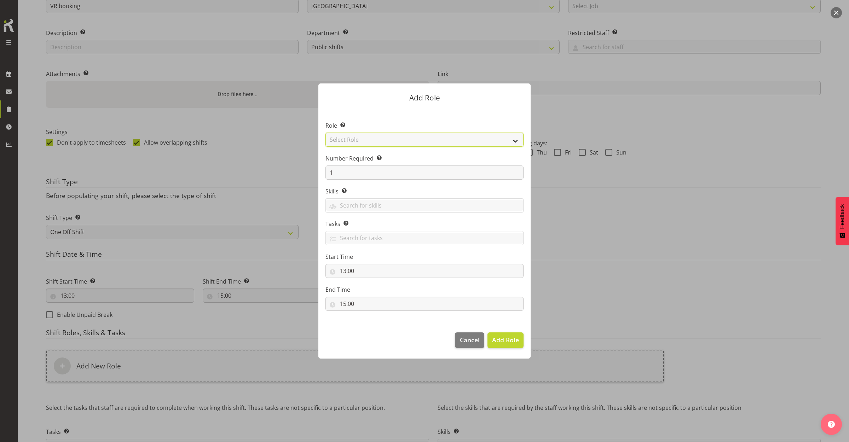
click at [406, 136] on select "Select Role 1st floor desk AQ operator Business Support Team member Casual Cust…" at bounding box center [424, 140] width 198 height 14
select select "1553"
click at [325, 133] on select "Select Role 1st floor desk AQ operator Business Support Team member Casual Cust…" at bounding box center [424, 140] width 198 height 14
click at [499, 340] on span "Add Role" at bounding box center [505, 340] width 27 height 8
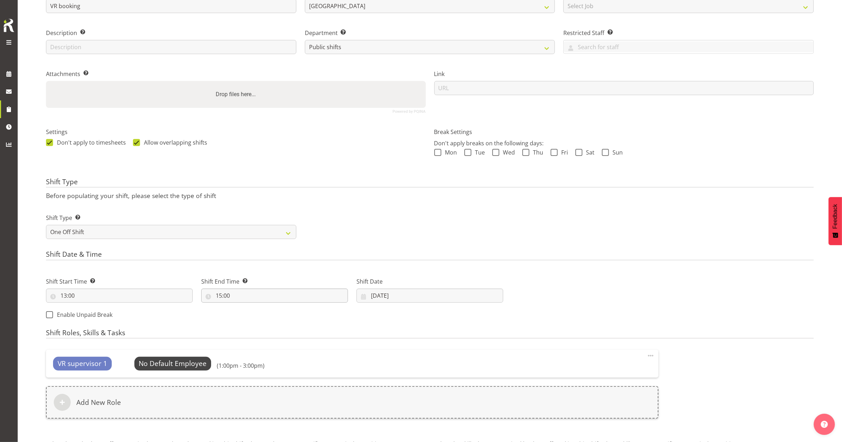
scroll to position [172, 0]
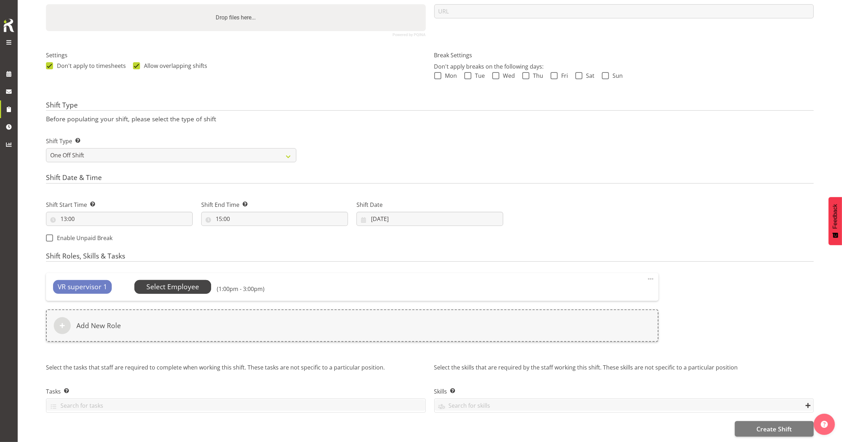
click at [151, 282] on span "Select Employee" at bounding box center [172, 287] width 53 height 10
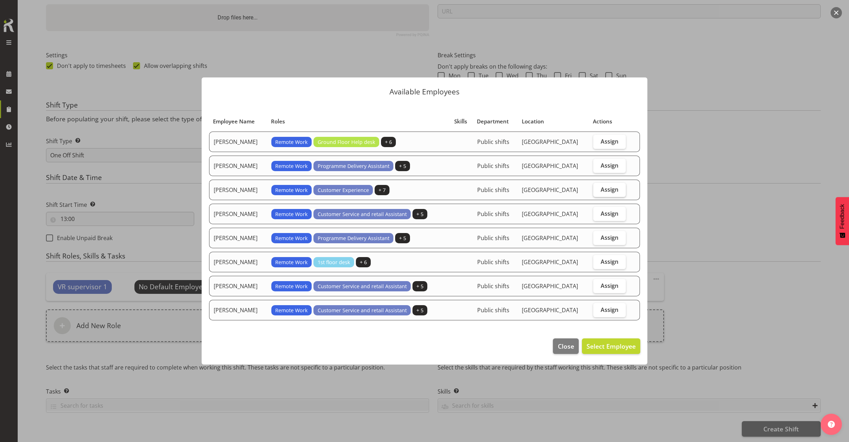
click at [607, 188] on span "Assign" at bounding box center [610, 189] width 18 height 7
click at [598, 188] on input "Assign" at bounding box center [595, 189] width 5 height 5
checkbox input "true"
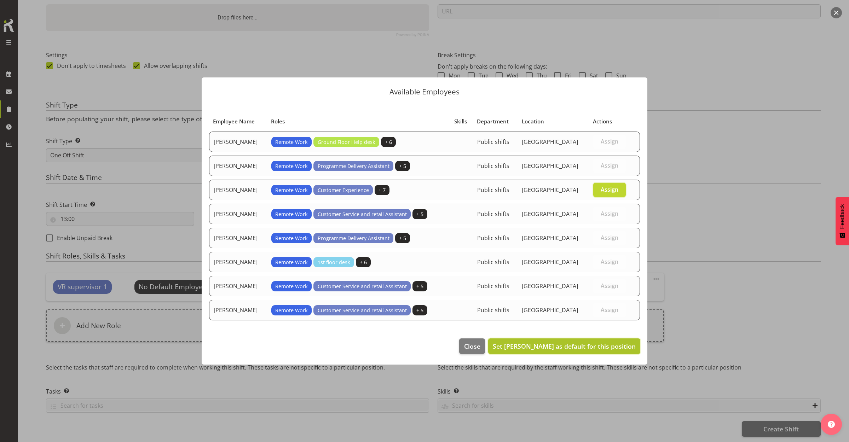
click at [563, 348] on span "Set Donald Cunningham as default for this position" at bounding box center [564, 346] width 143 height 8
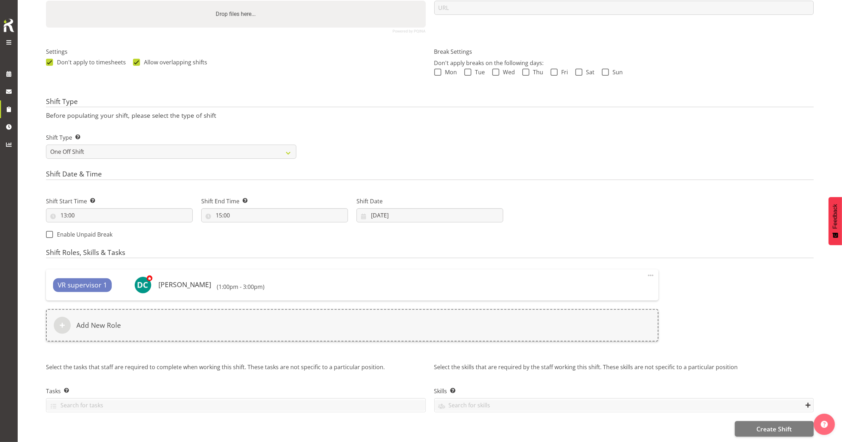
scroll to position [175, 0]
click at [772, 424] on span "Create Shift" at bounding box center [774, 428] width 35 height 9
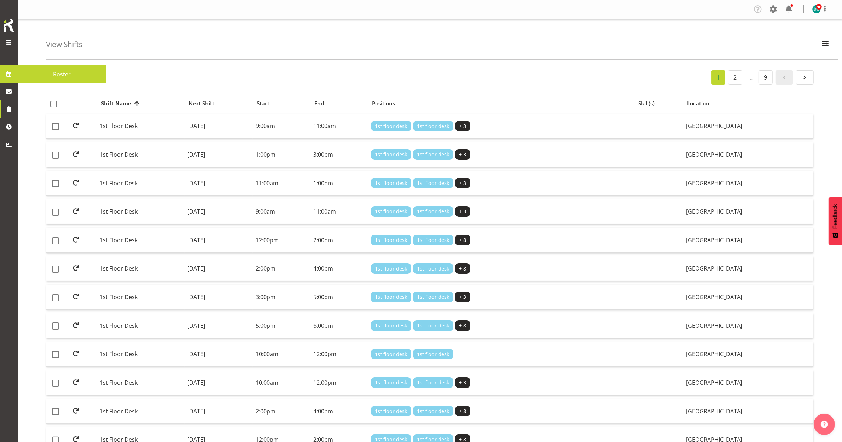
click at [6, 70] on span at bounding box center [9, 74] width 11 height 11
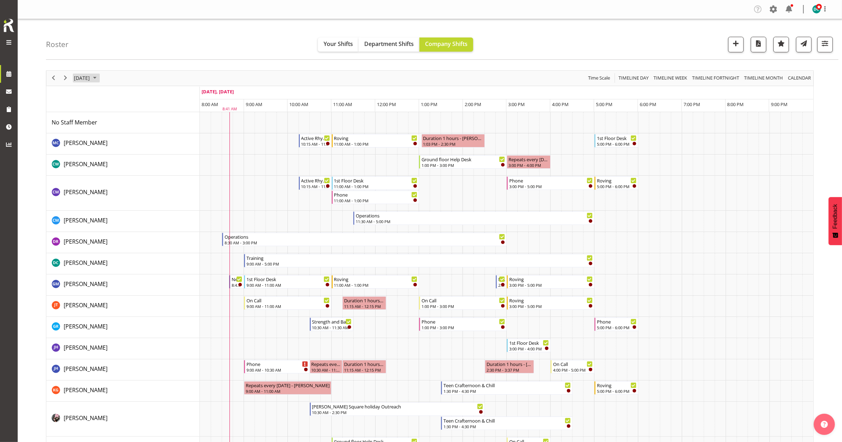
click at [91, 78] on span "[DATE]" at bounding box center [81, 78] width 17 height 9
click at [82, 171] on span "28" at bounding box center [81, 168] width 11 height 11
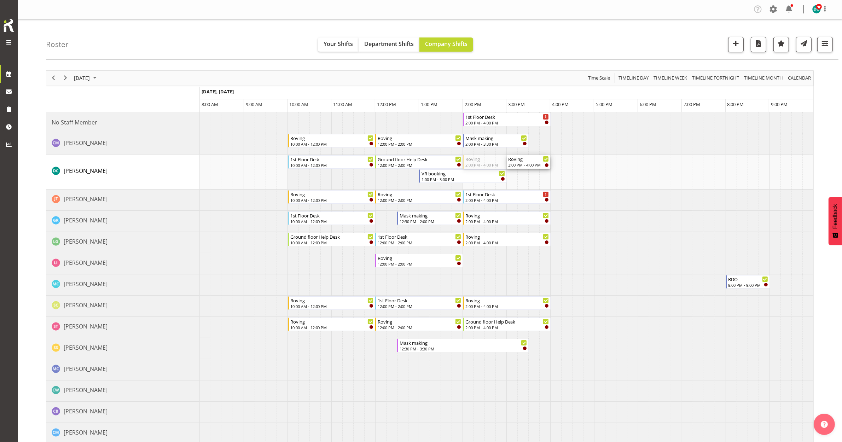
drag, startPoint x: 465, startPoint y: 163, endPoint x: 517, endPoint y: 167, distance: 51.8
drag, startPoint x: 508, startPoint y: 163, endPoint x: 470, endPoint y: 163, distance: 37.8
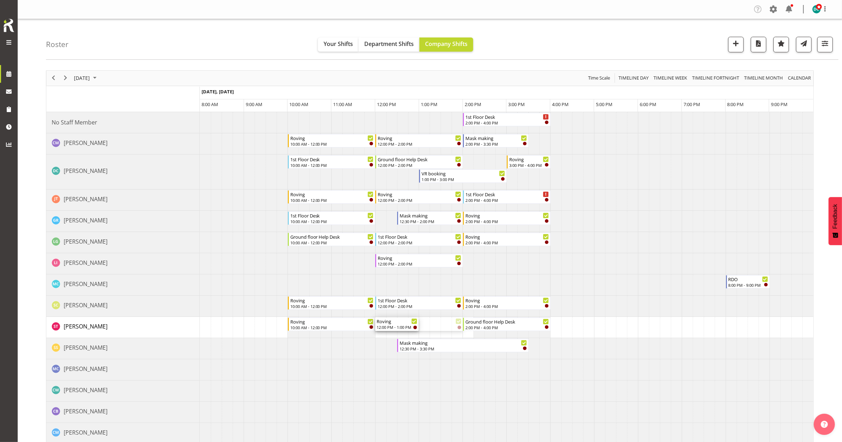
drag, startPoint x: 462, startPoint y: 328, endPoint x: 414, endPoint y: 329, distance: 47.8
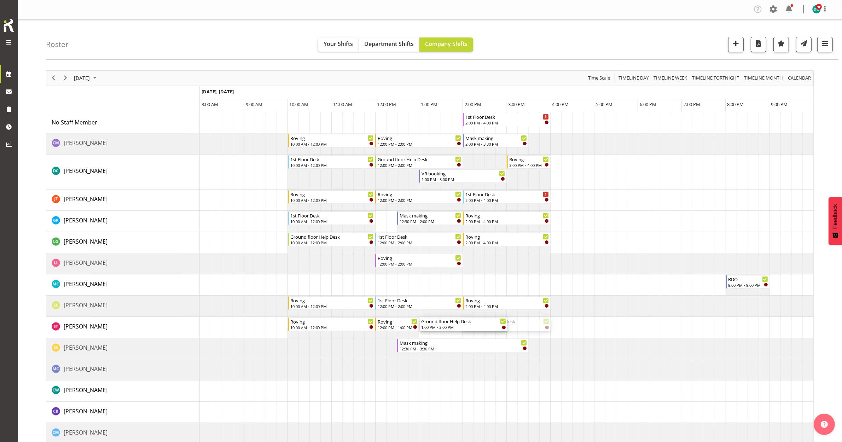
drag, startPoint x: 512, startPoint y: 322, endPoint x: 427, endPoint y: 328, distance: 85.1
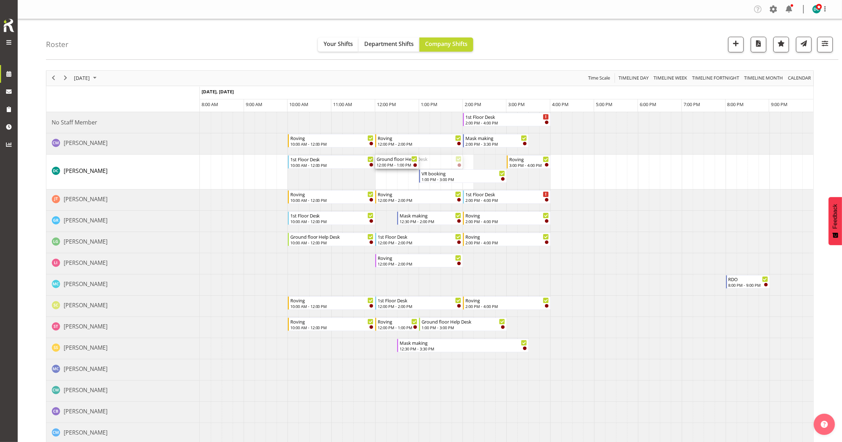
drag, startPoint x: 462, startPoint y: 161, endPoint x: 409, endPoint y: 165, distance: 52.8
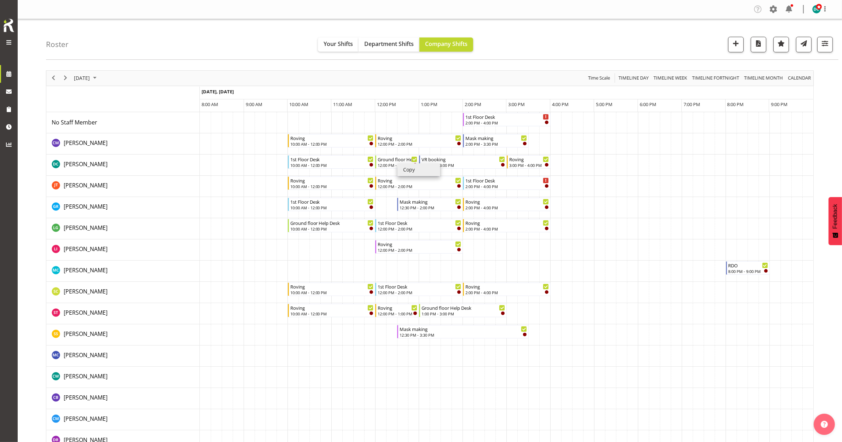
click at [406, 173] on li "Copy" at bounding box center [419, 169] width 42 height 13
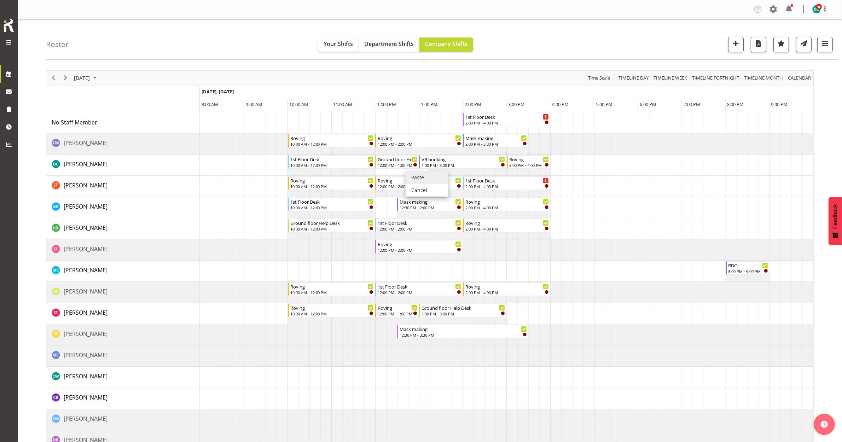
click at [414, 179] on li "Paste" at bounding box center [427, 177] width 42 height 13
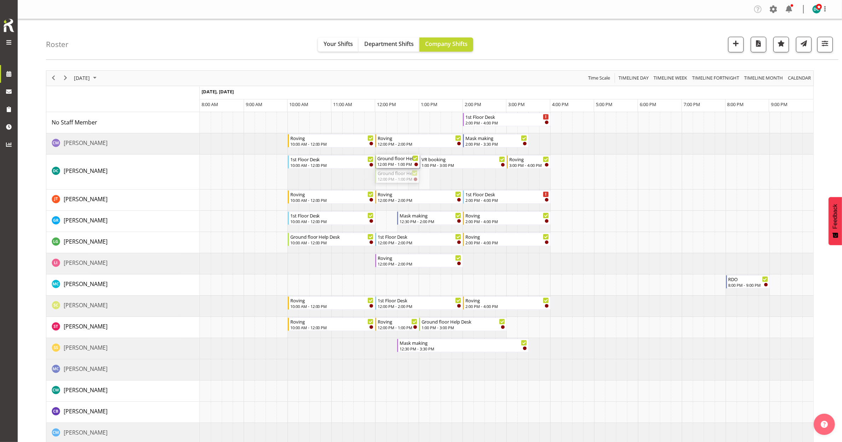
drag, startPoint x: 433, startPoint y: 237, endPoint x: 415, endPoint y: 188, distance: 52.6
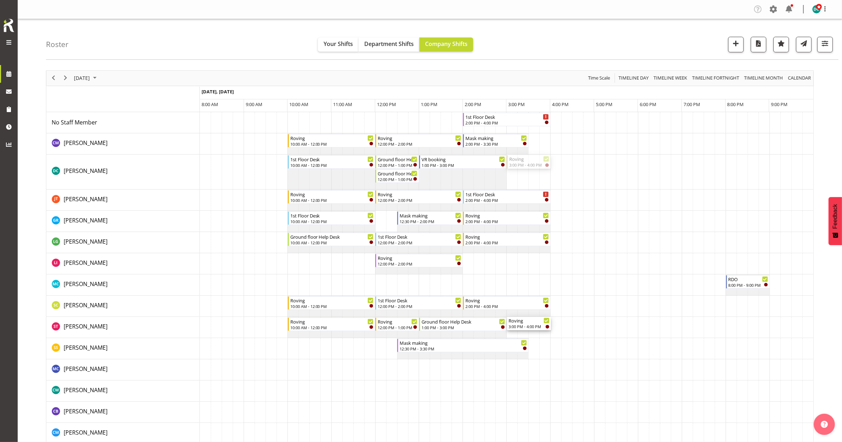
drag, startPoint x: 524, startPoint y: 160, endPoint x: 519, endPoint y: 324, distance: 163.8
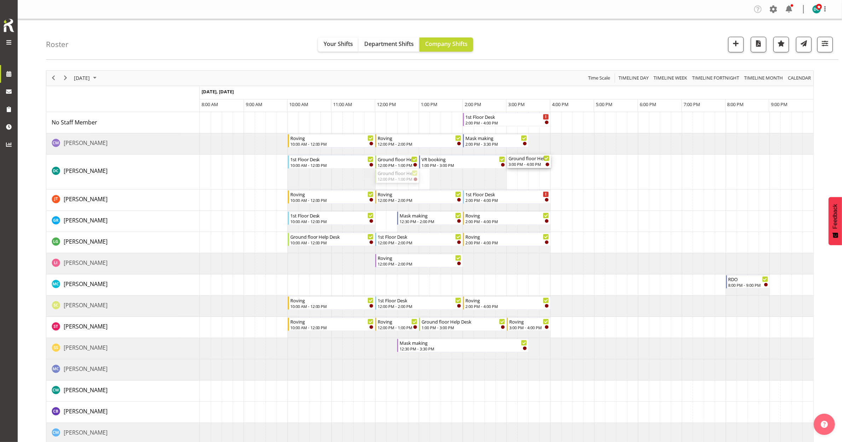
drag, startPoint x: 395, startPoint y: 177, endPoint x: 542, endPoint y: 167, distance: 147.1
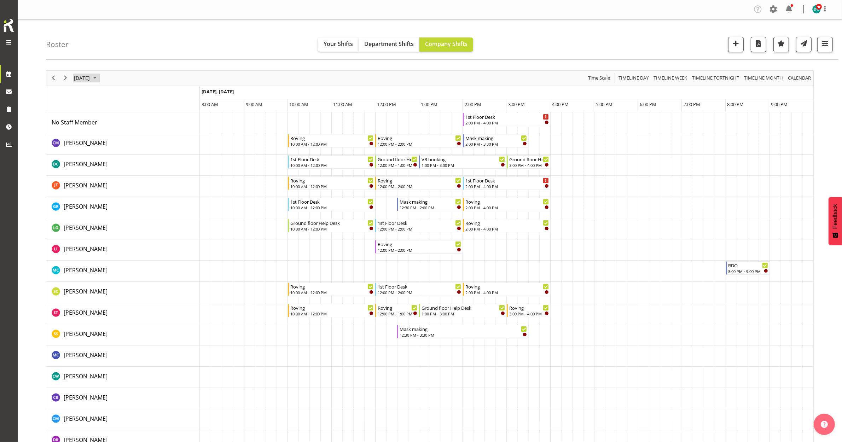
click at [91, 81] on span "[DATE]" at bounding box center [81, 78] width 17 height 9
click at [143, 183] on button "[DATE]" at bounding box center [143, 183] width 24 height 10
